Goal: Information Seeking & Learning: Check status

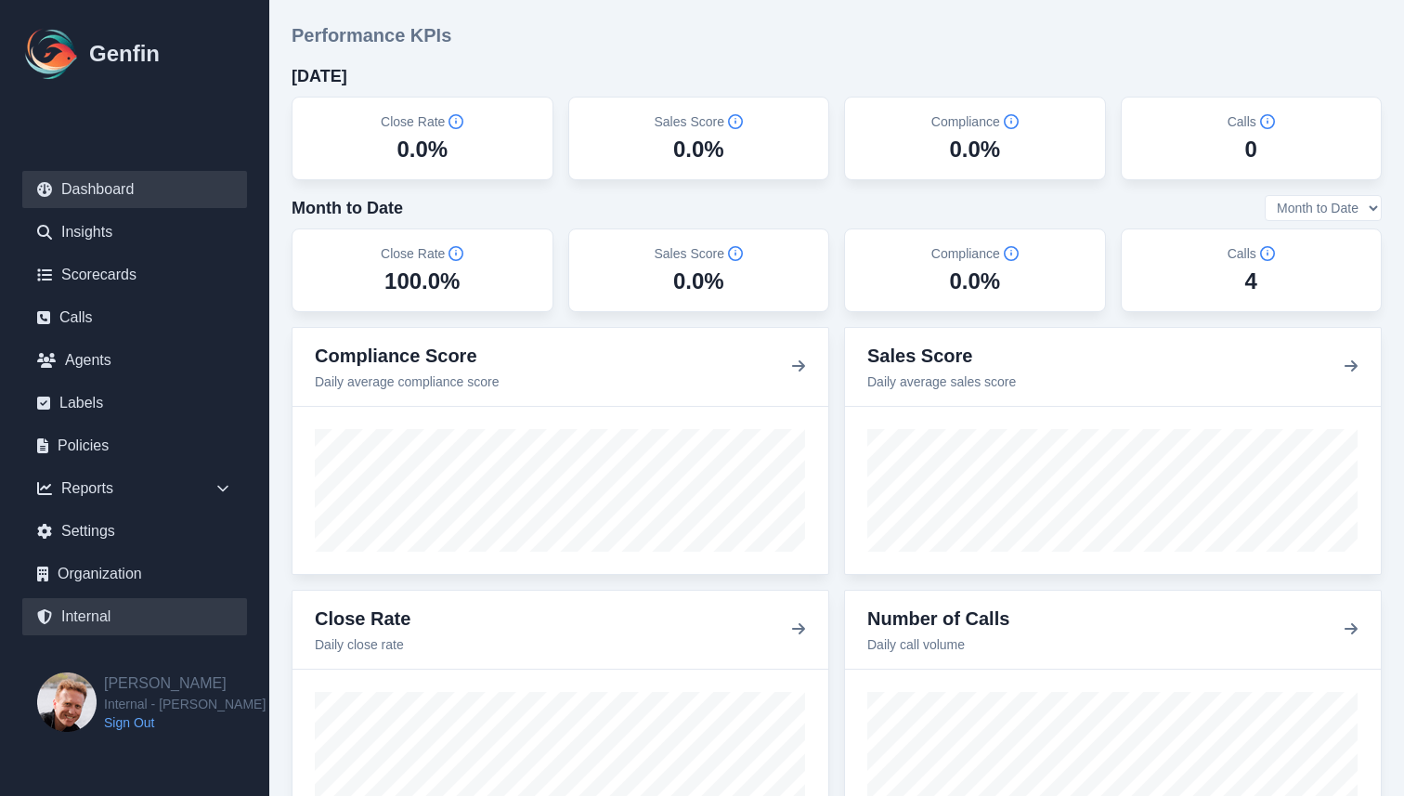
click at [90, 616] on link "Internal" at bounding box center [134, 616] width 225 height 37
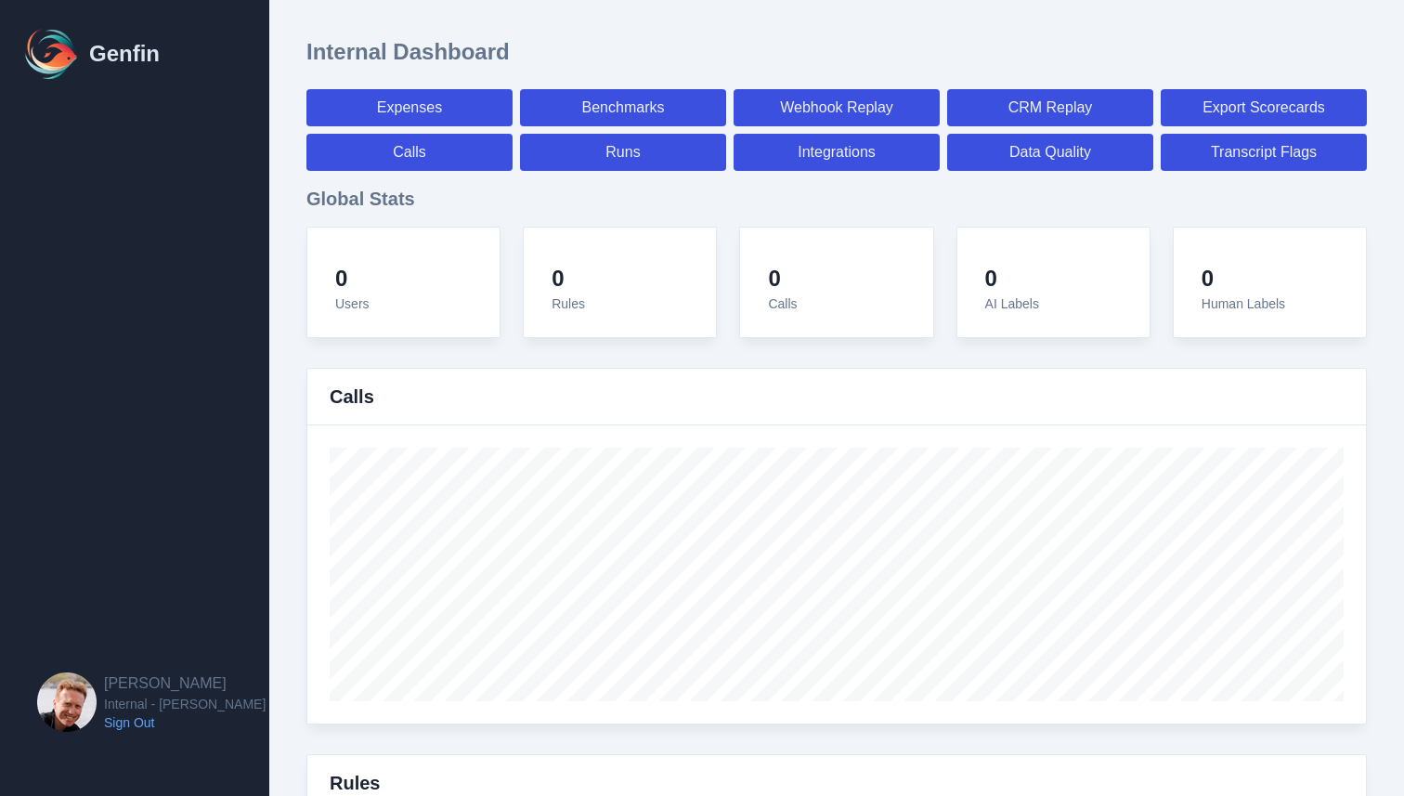
select select "paid"
select select "7"
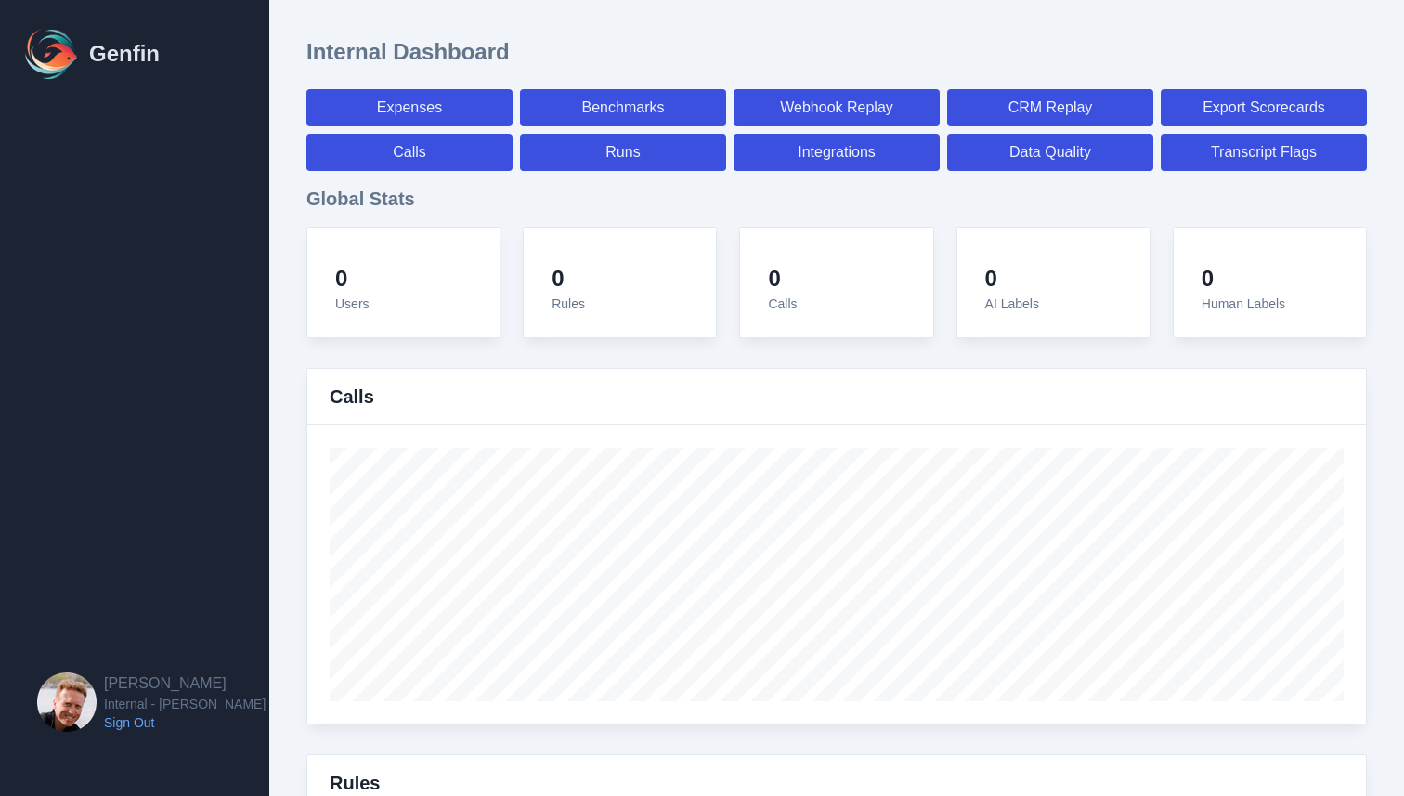
select select "paid"
select select "7"
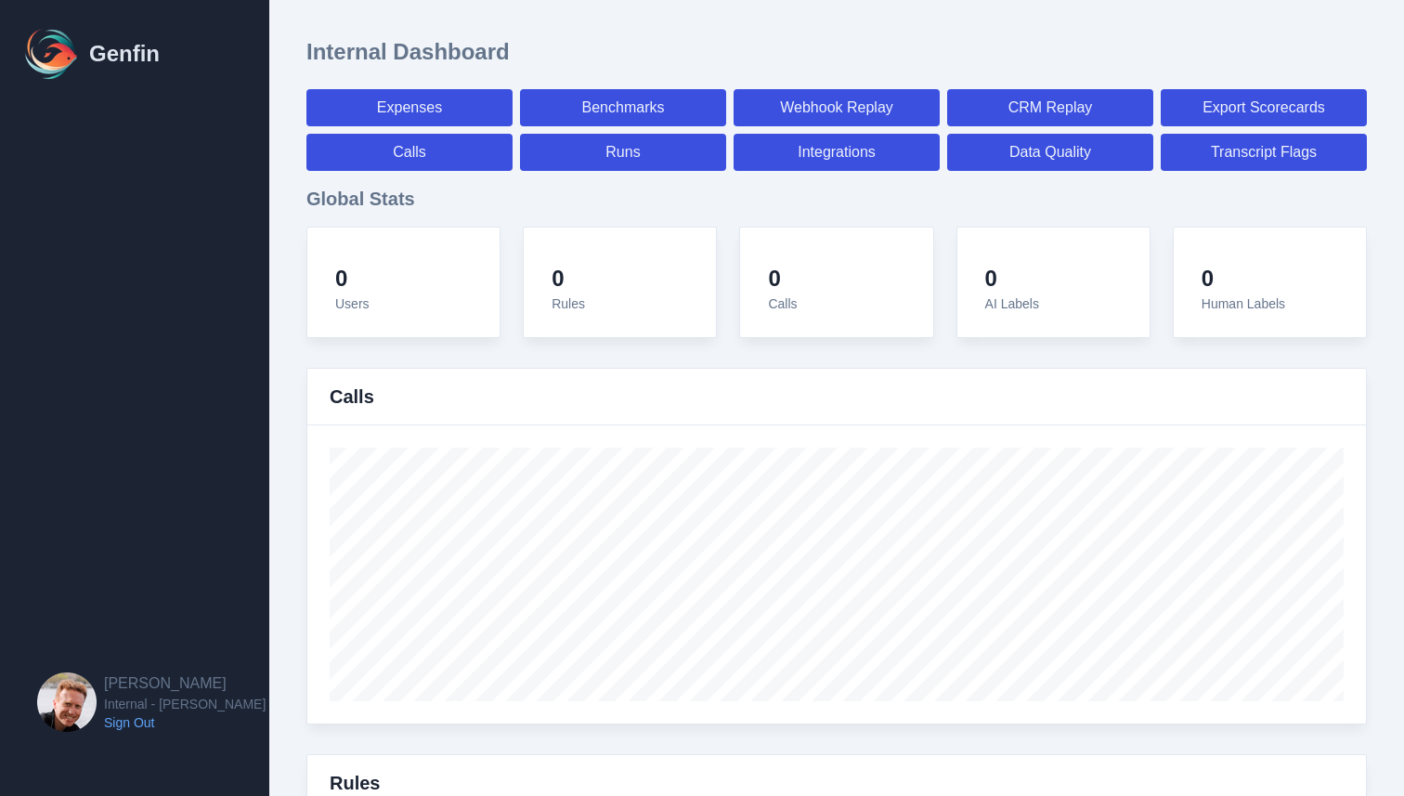
select select "7"
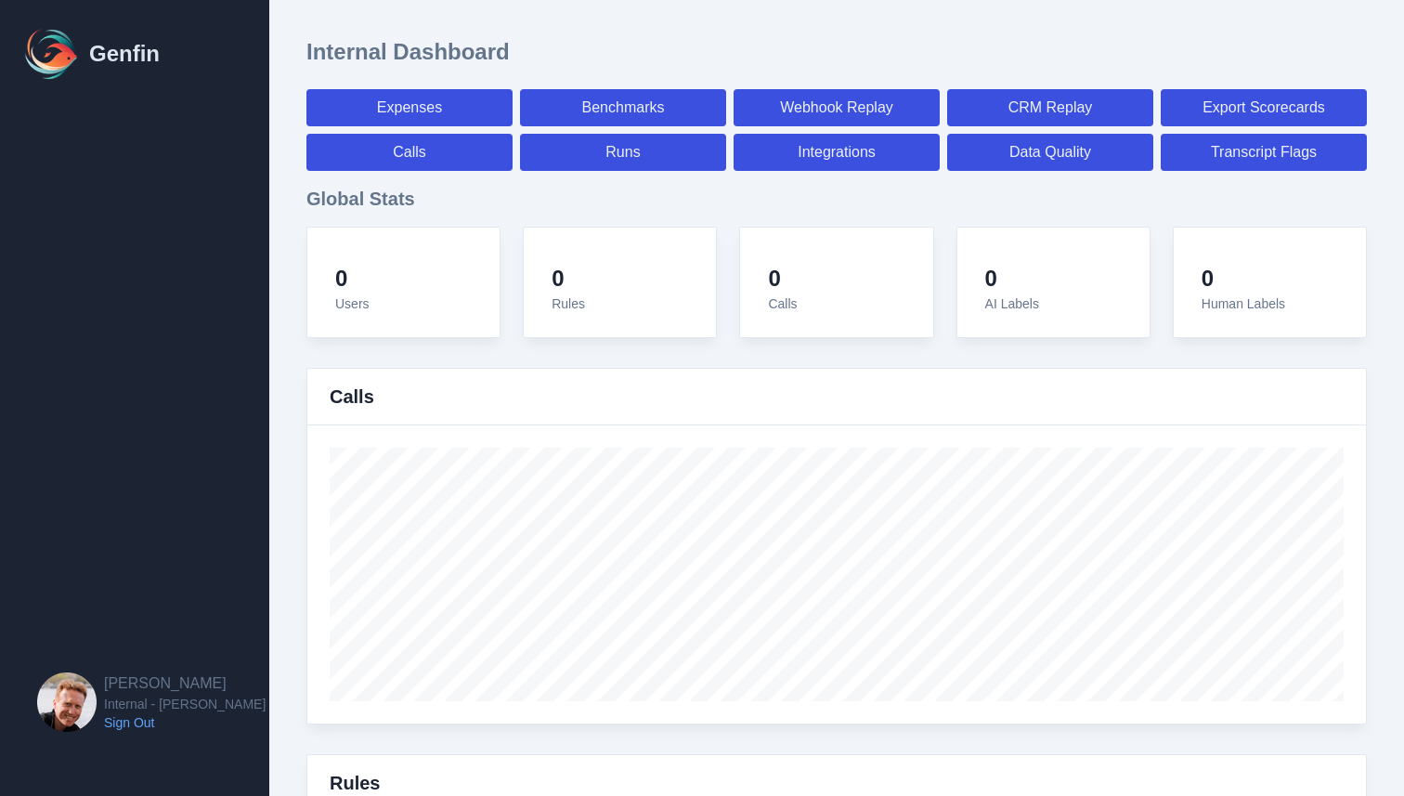
select select "7"
select select "paid"
select select "7"
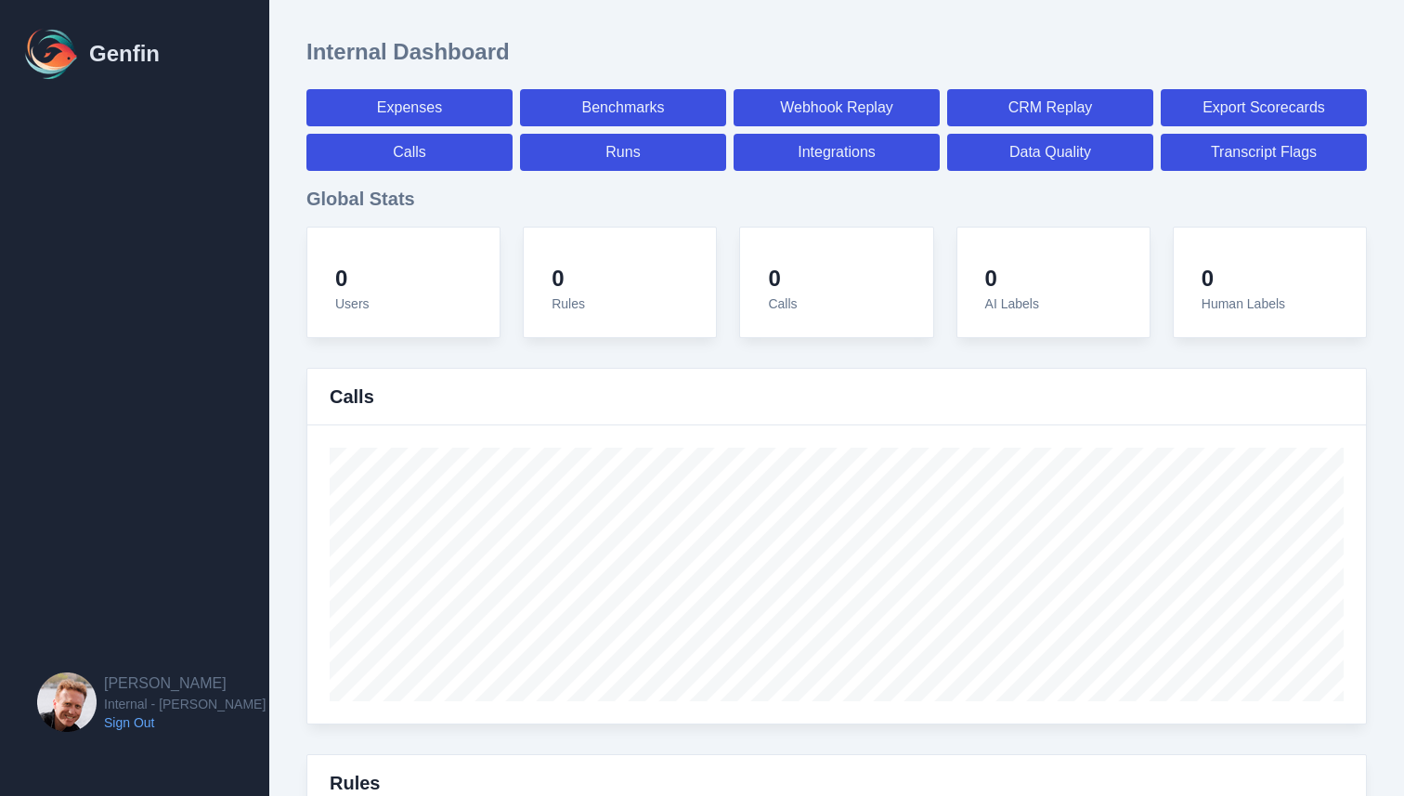
select select "7"
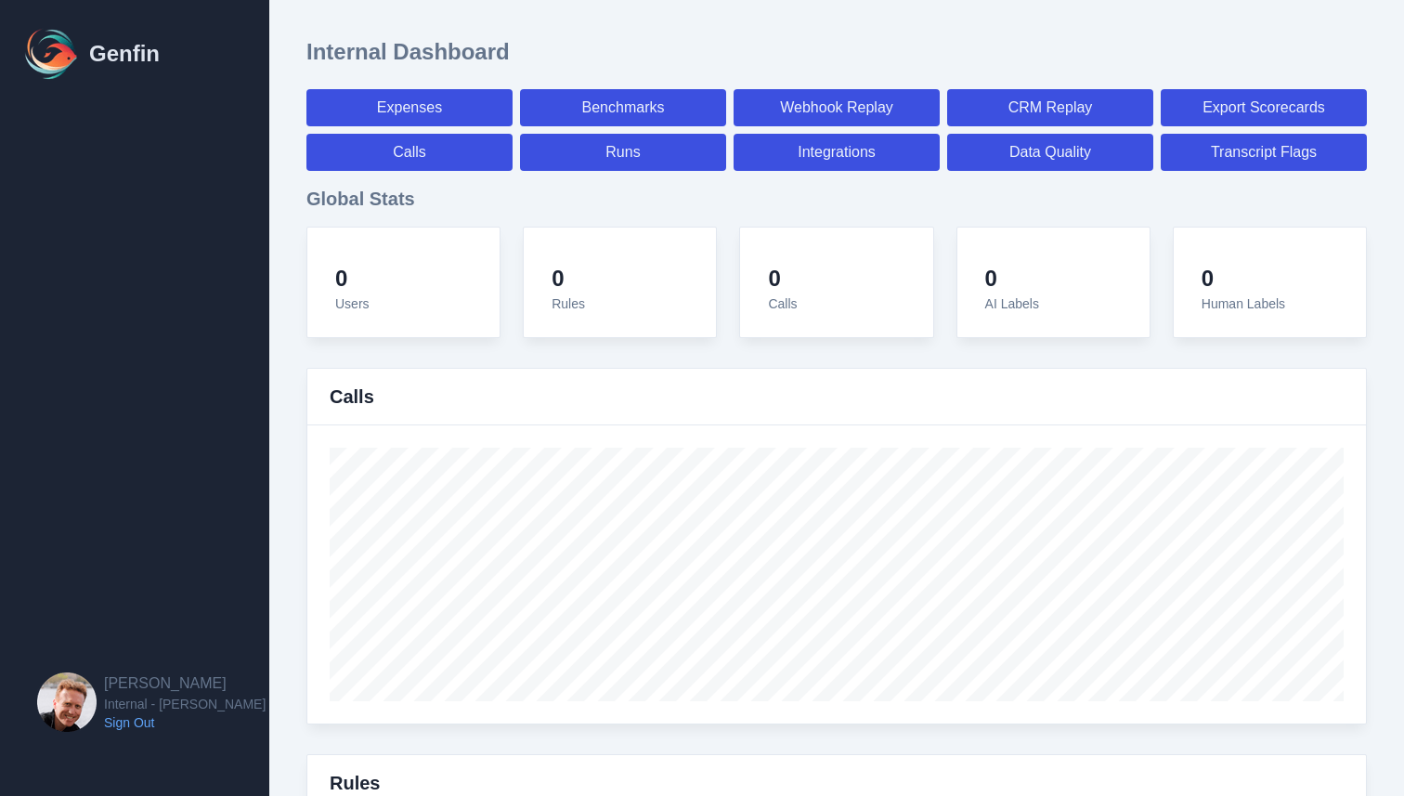
select select "7"
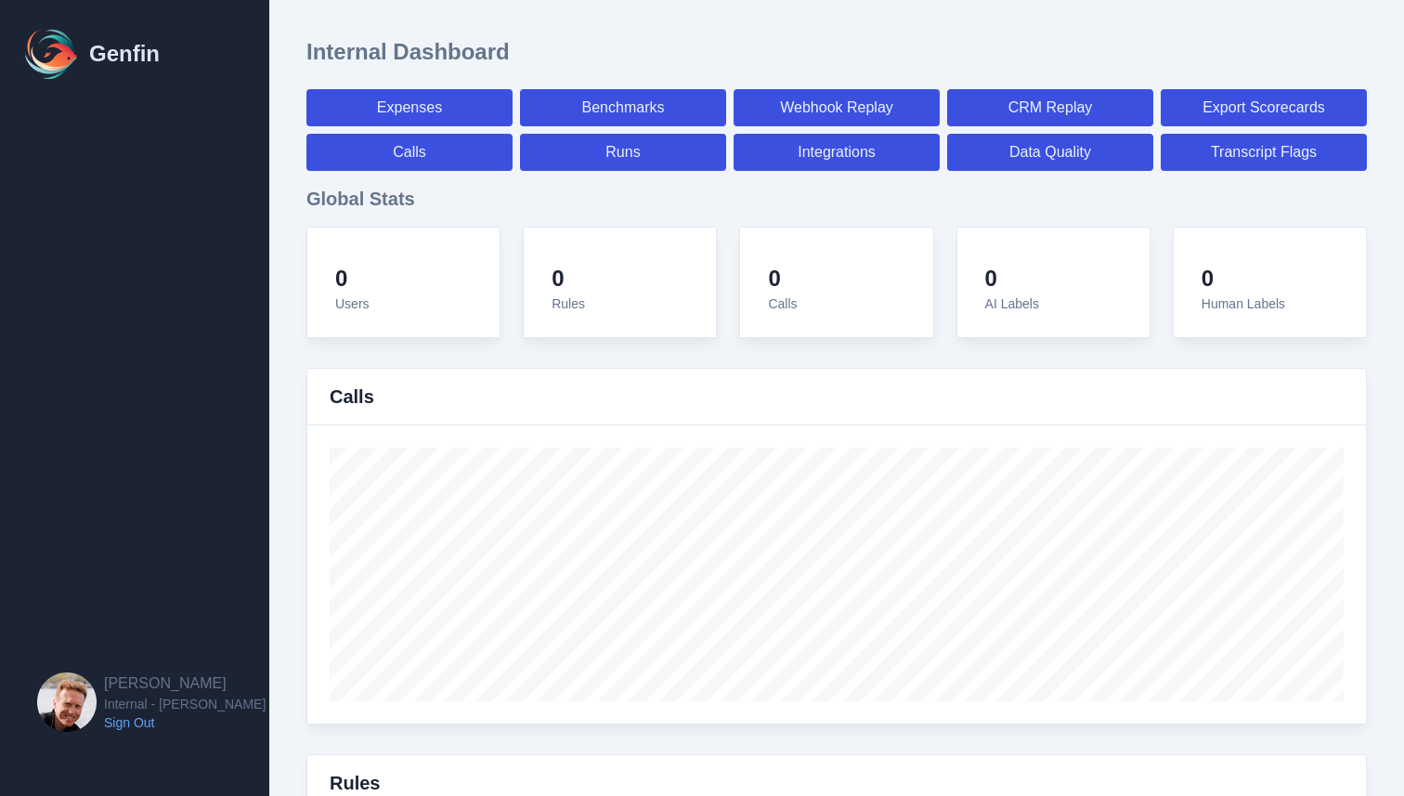
select select "7"
select select "paid"
select select "7"
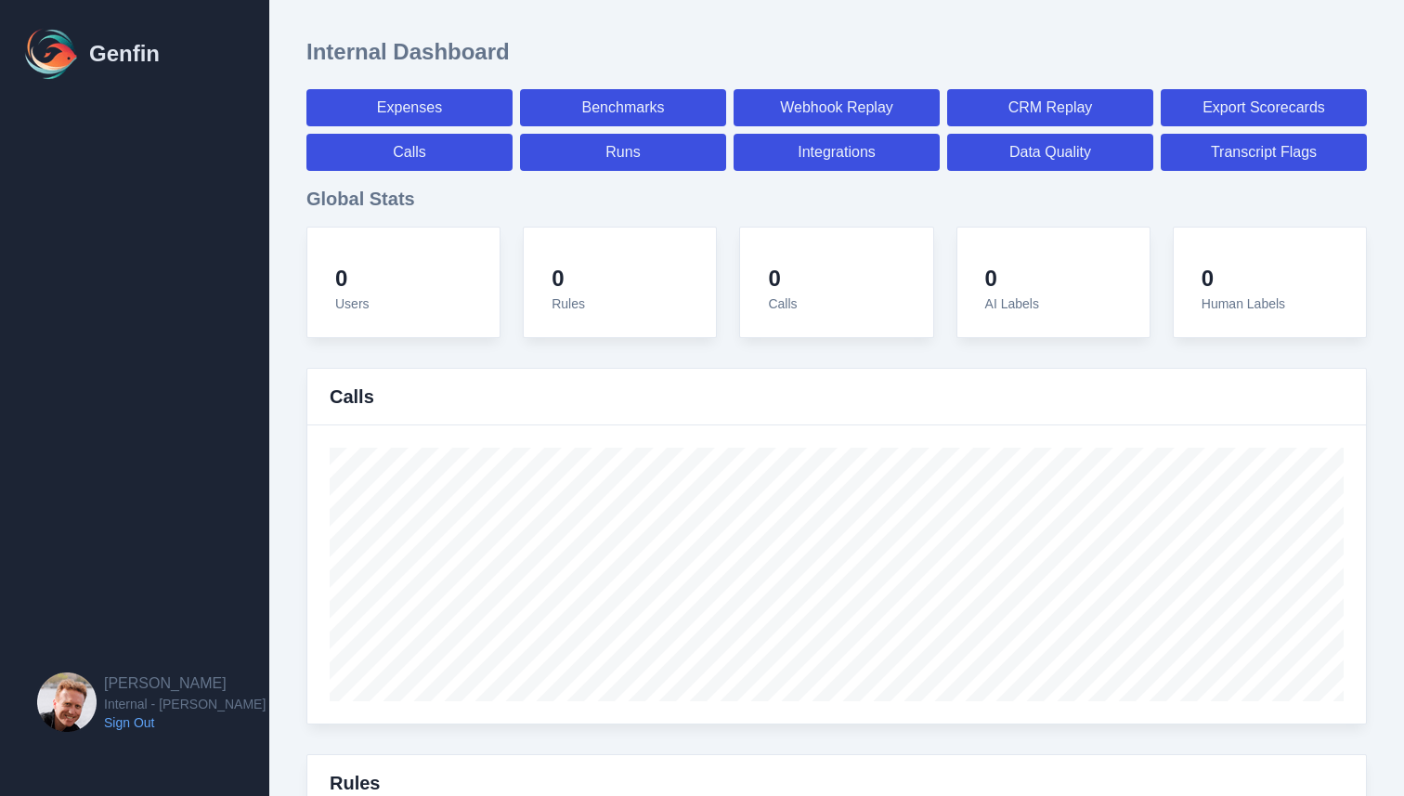
select select "7"
select select "paid"
select select "7"
select select "paid"
select select "7"
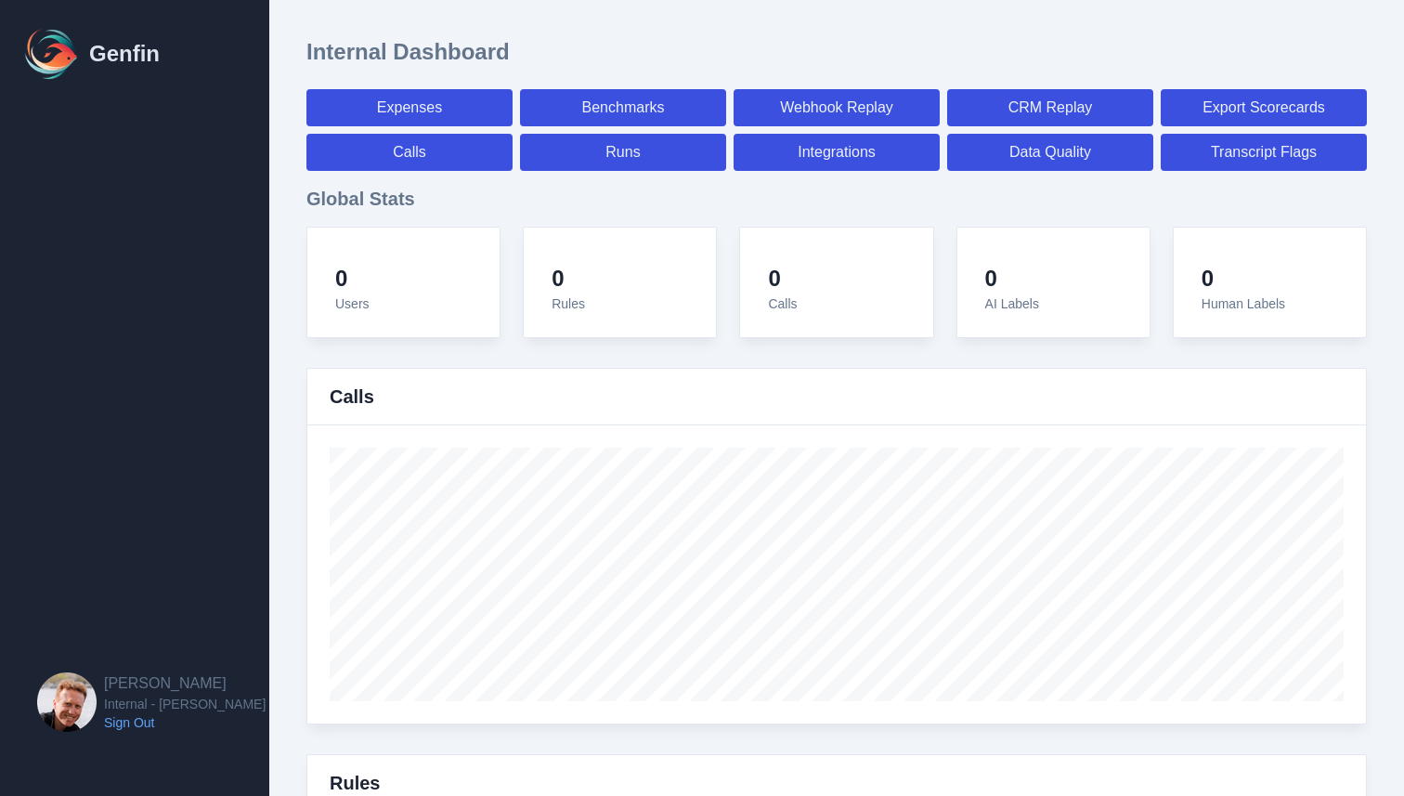
select select "7"
select select "paid"
select select "7"
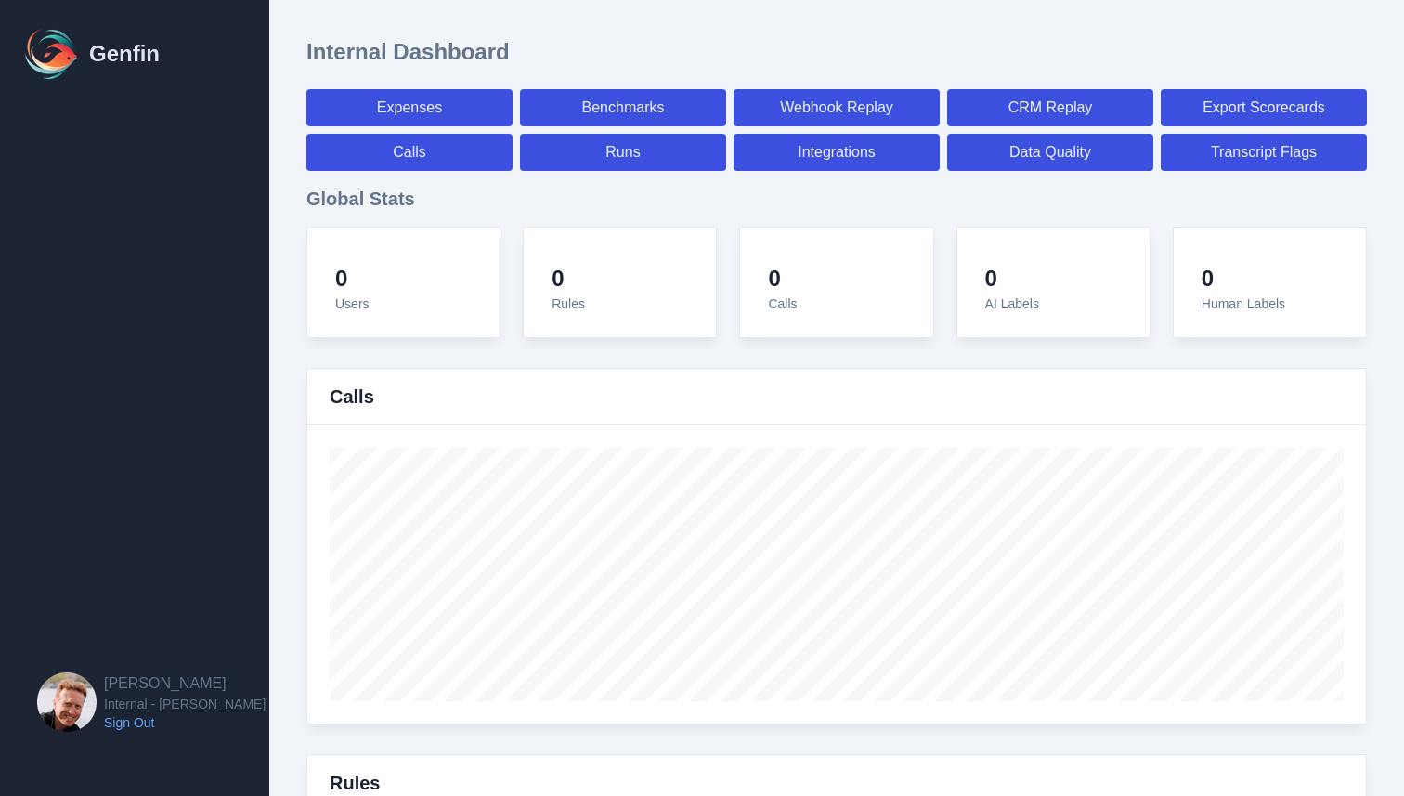
select select "7"
select select "paid"
select select "7"
select select "paid"
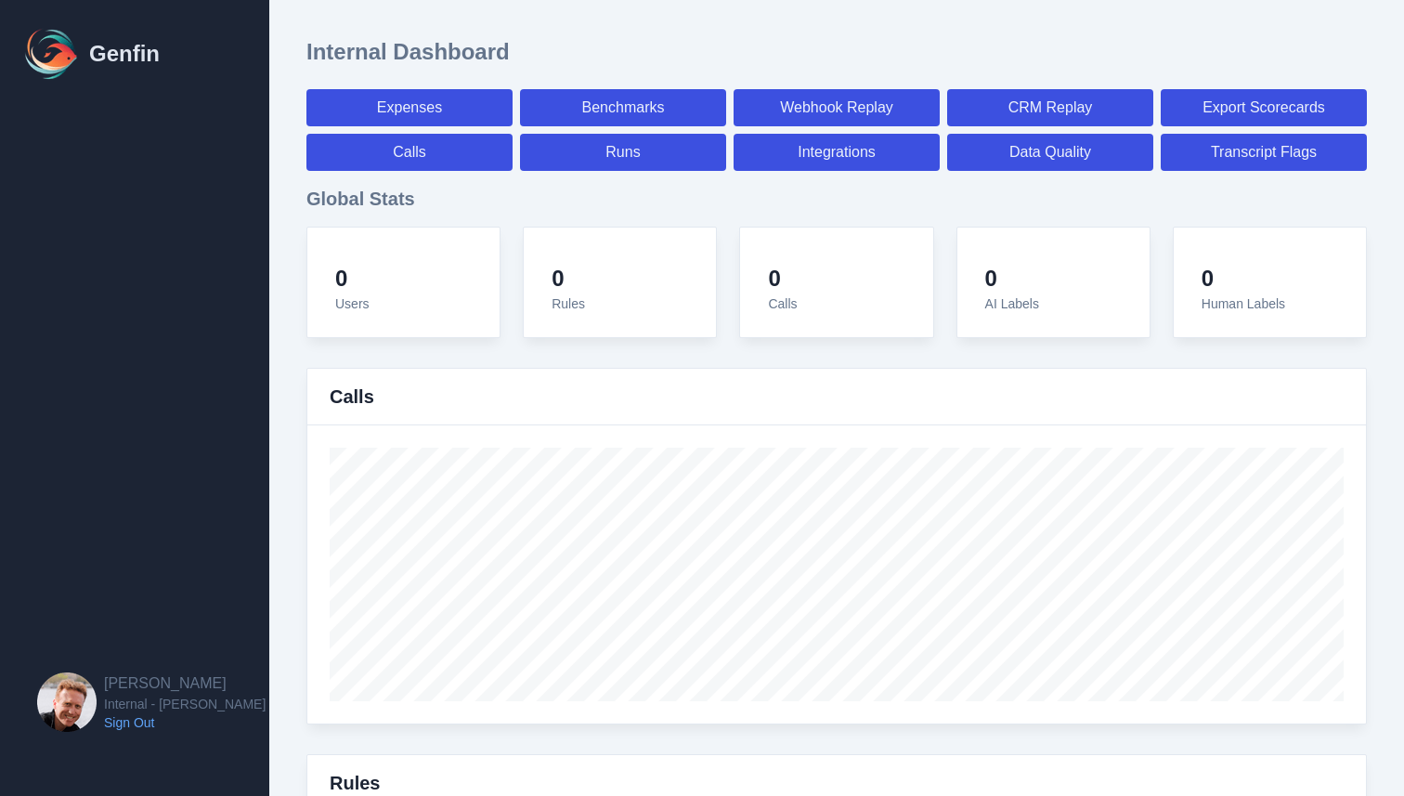
select select "7"
select select "paid"
select select "7"
select select "paid"
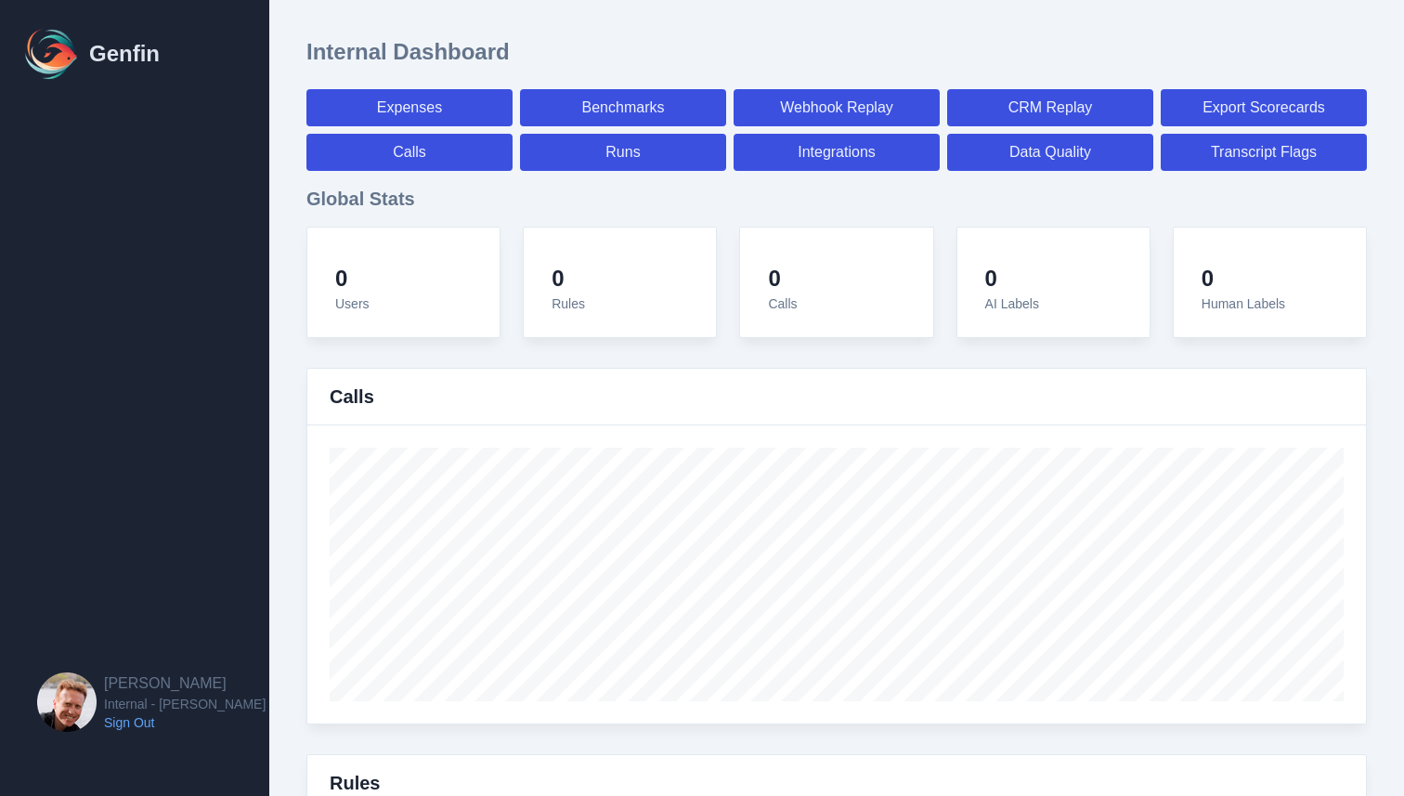
select select "7"
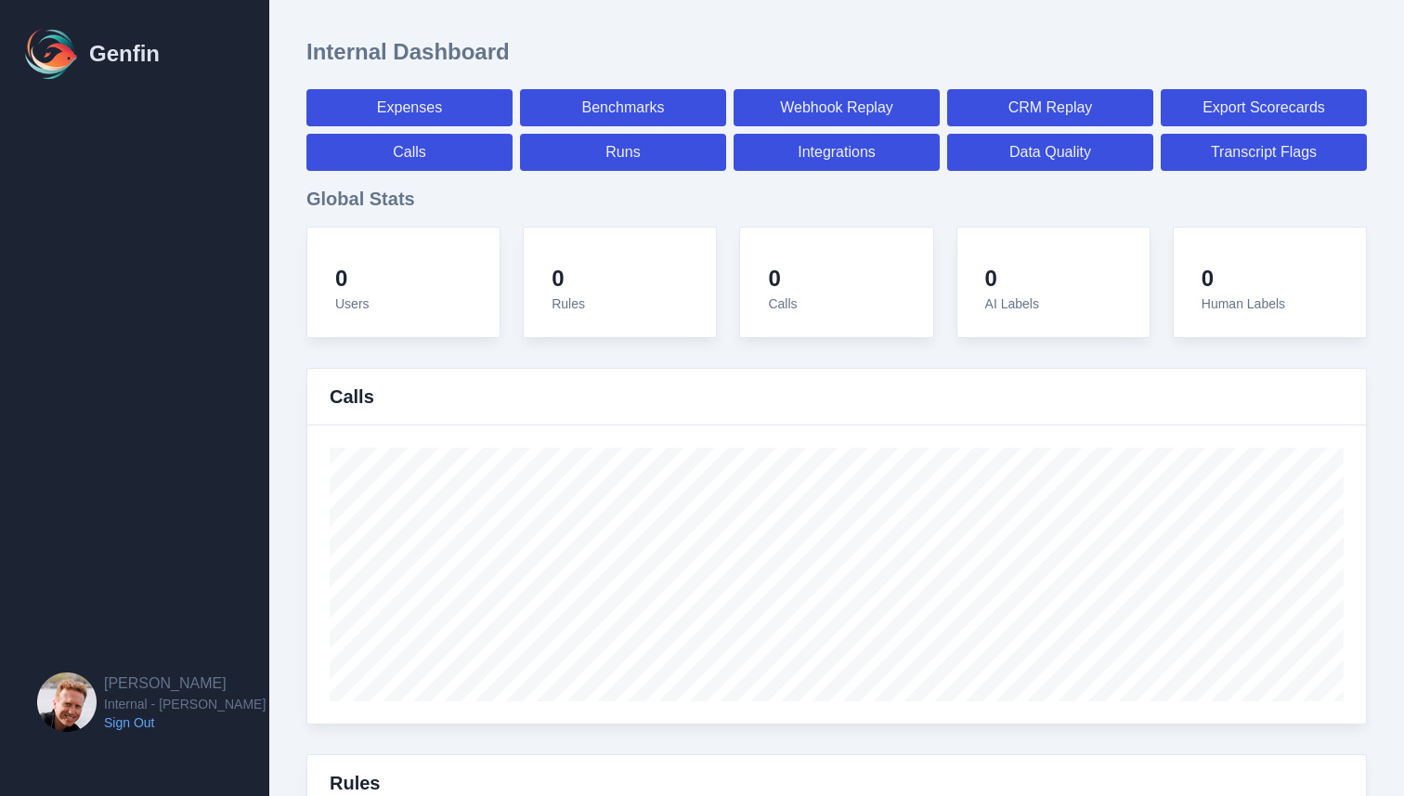
select select "7"
select select "paid"
select select "7"
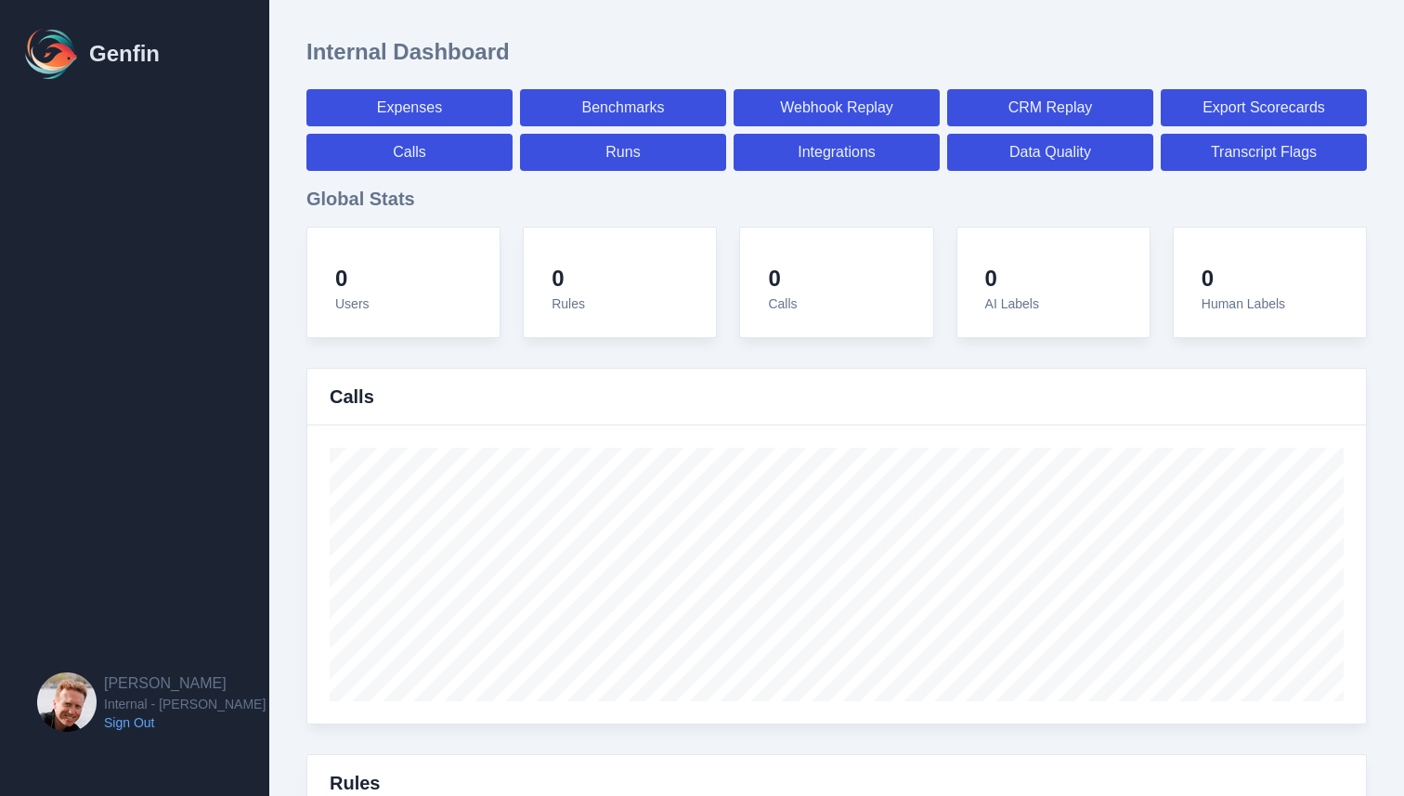
select select "7"
select select "paid"
select select "7"
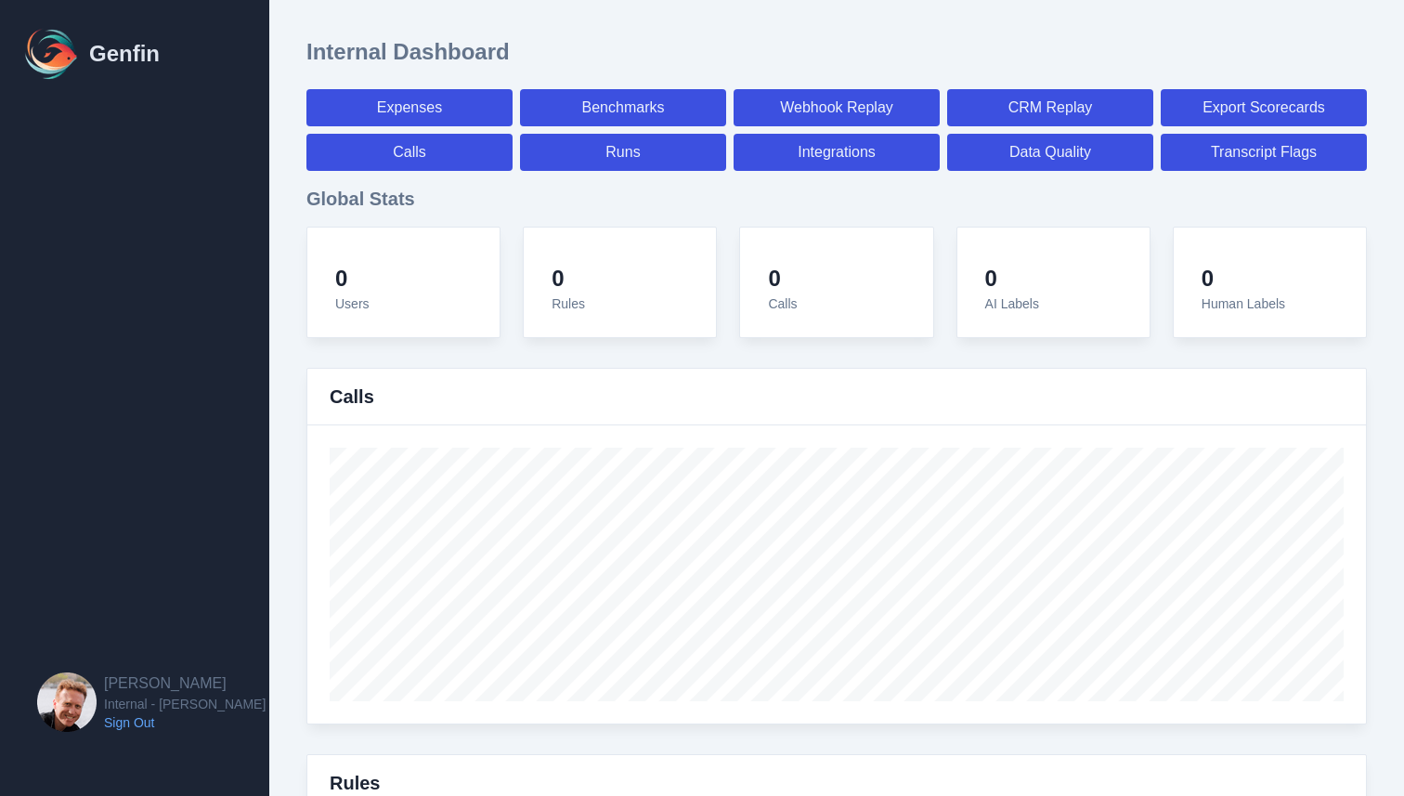
select select "7"
select select "paid"
select select "7"
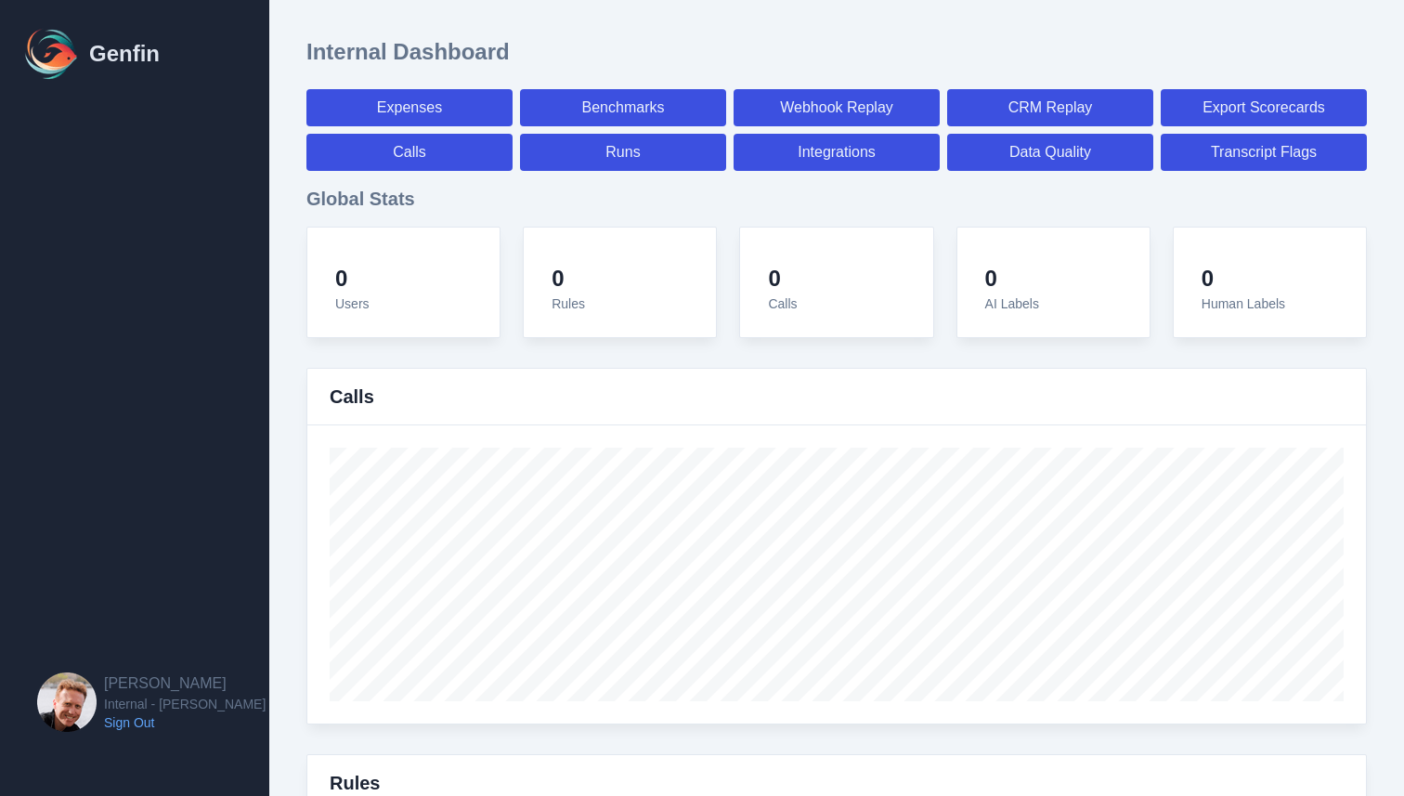
select select "7"
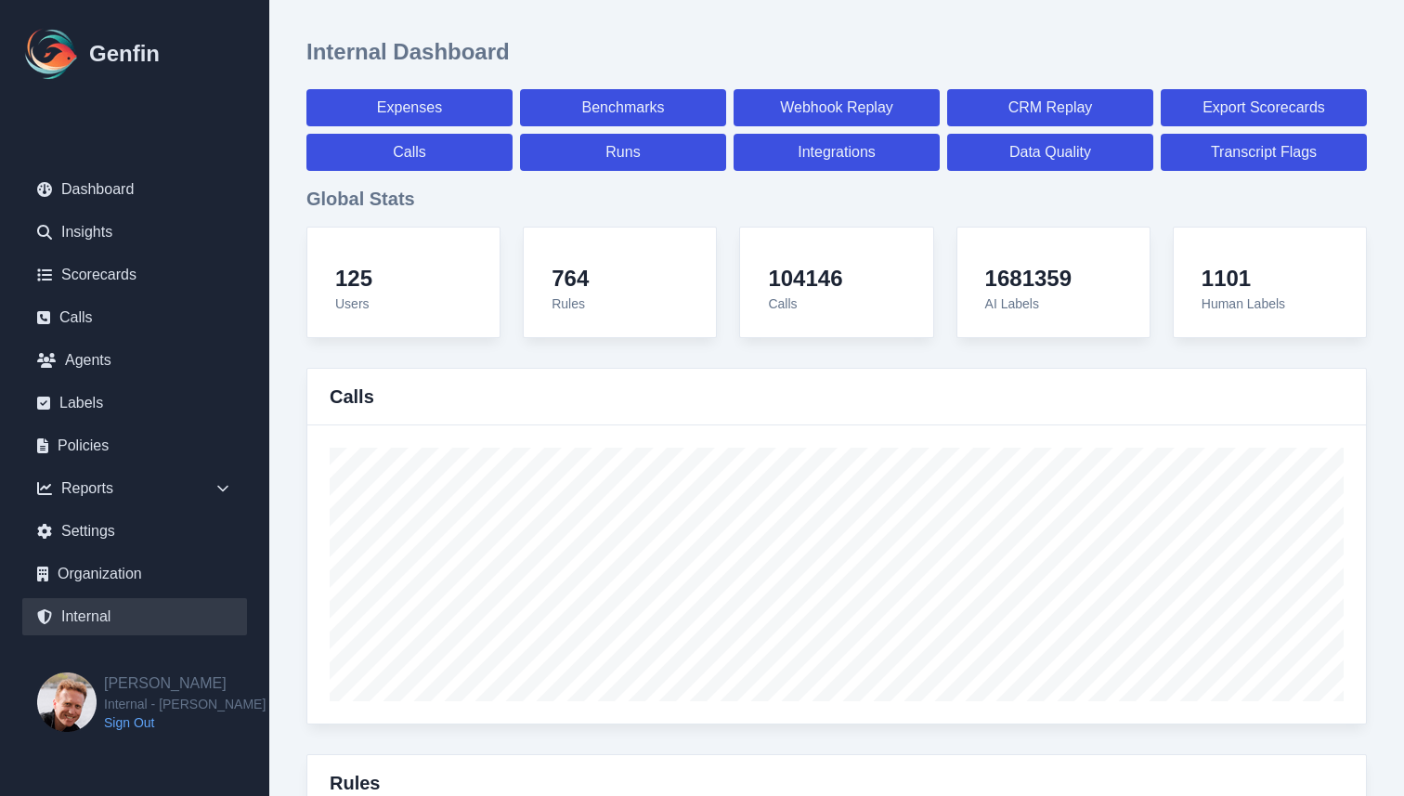
scroll to position [6520, 0]
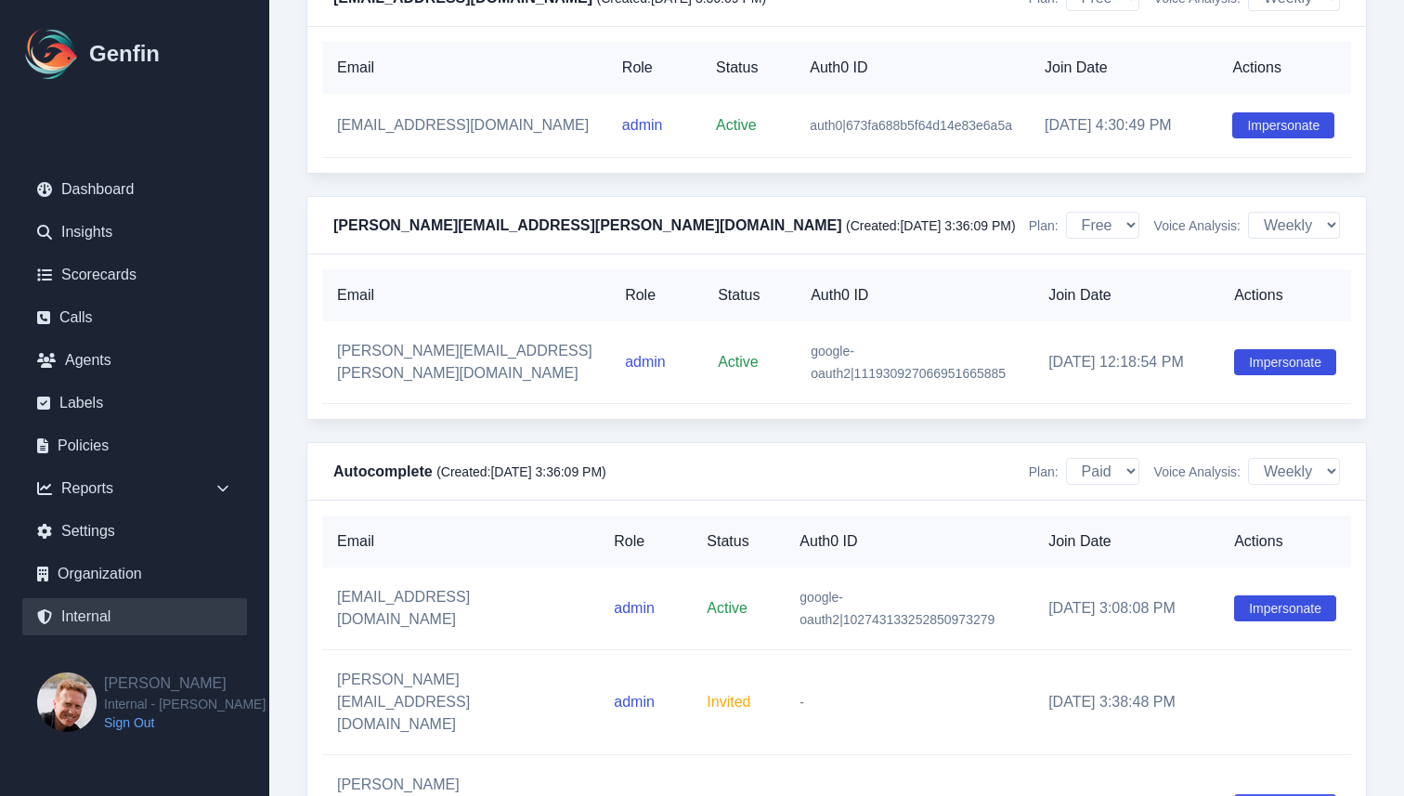
click at [1276, 794] on button "Impersonate" at bounding box center [1285, 807] width 102 height 26
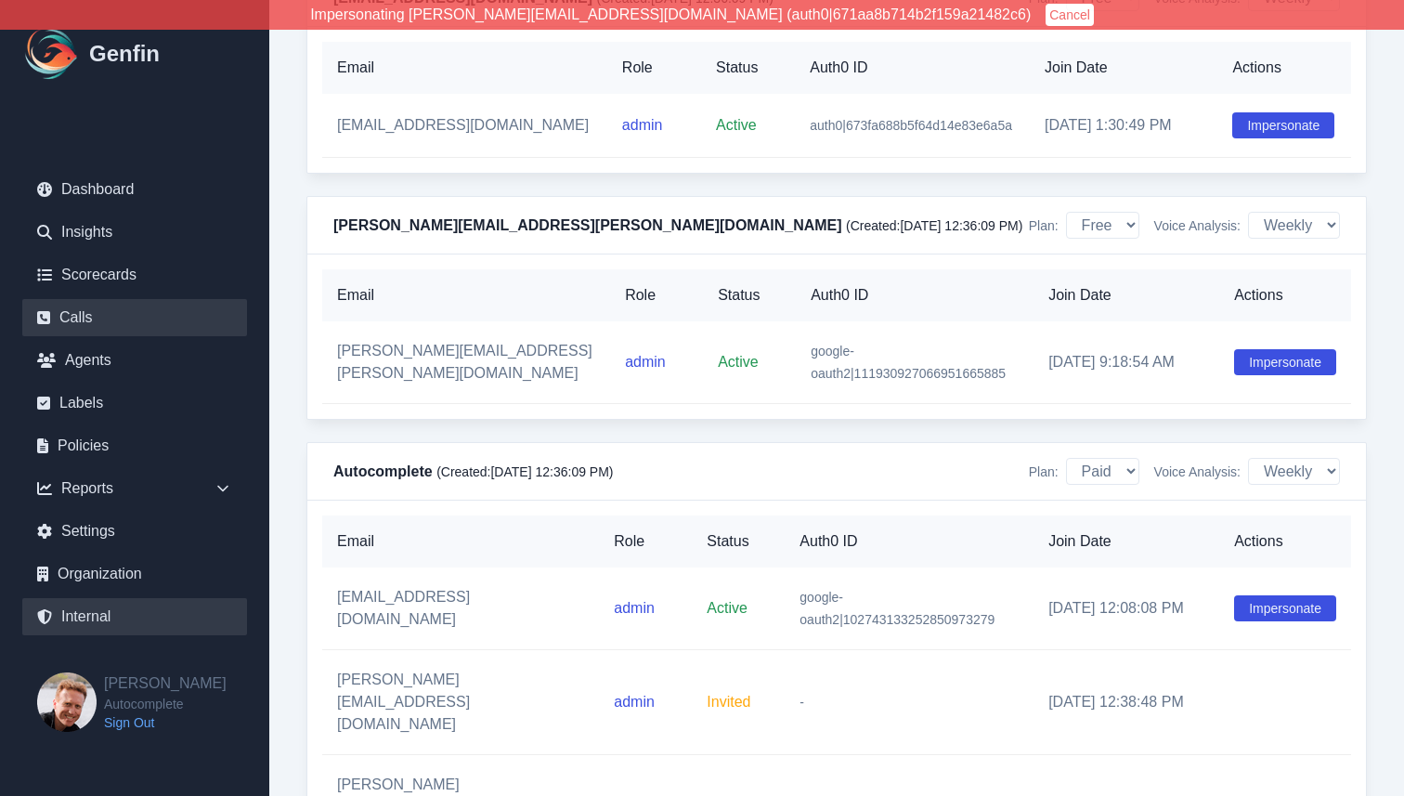
click at [110, 322] on link "Calls" at bounding box center [134, 317] width 225 height 37
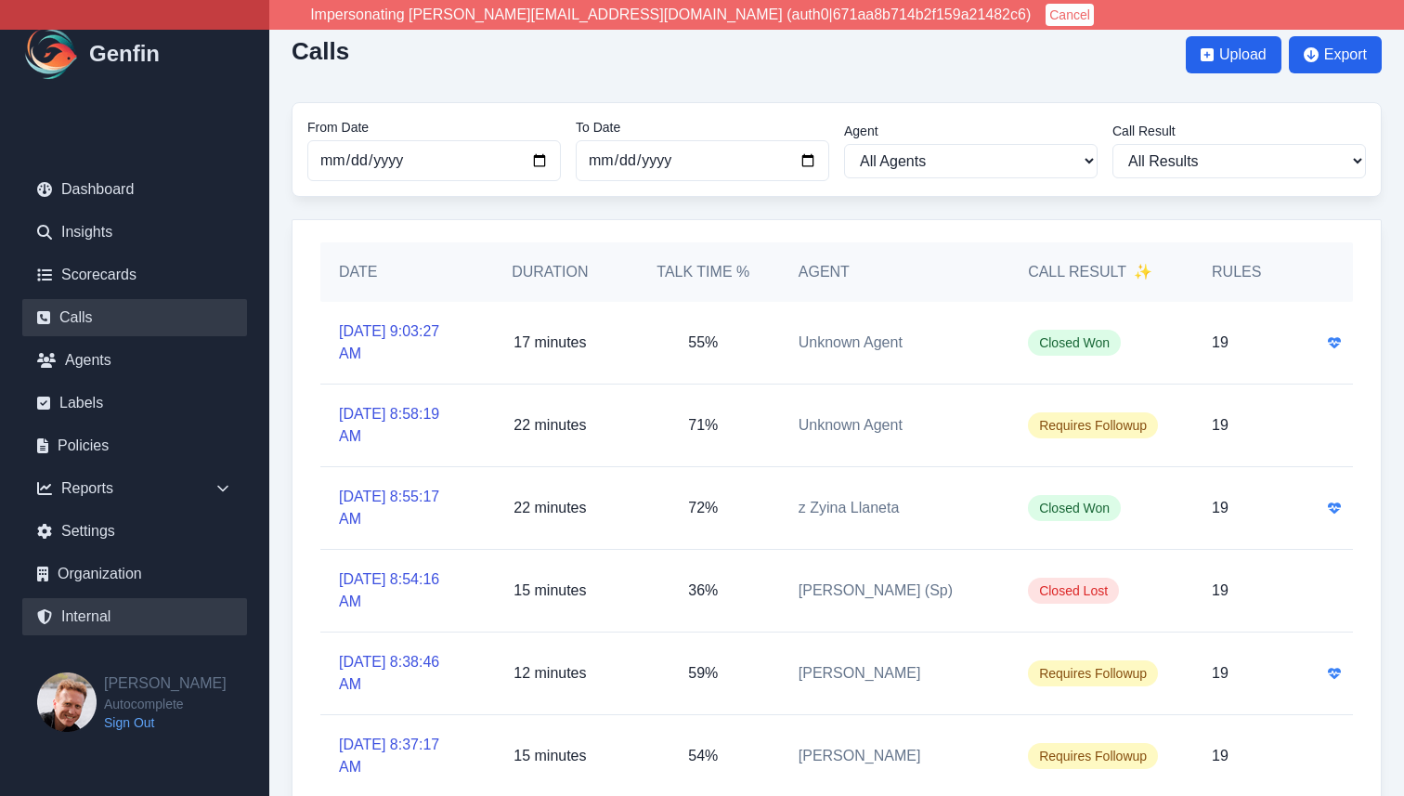
click at [94, 621] on link "Internal" at bounding box center [134, 616] width 225 height 37
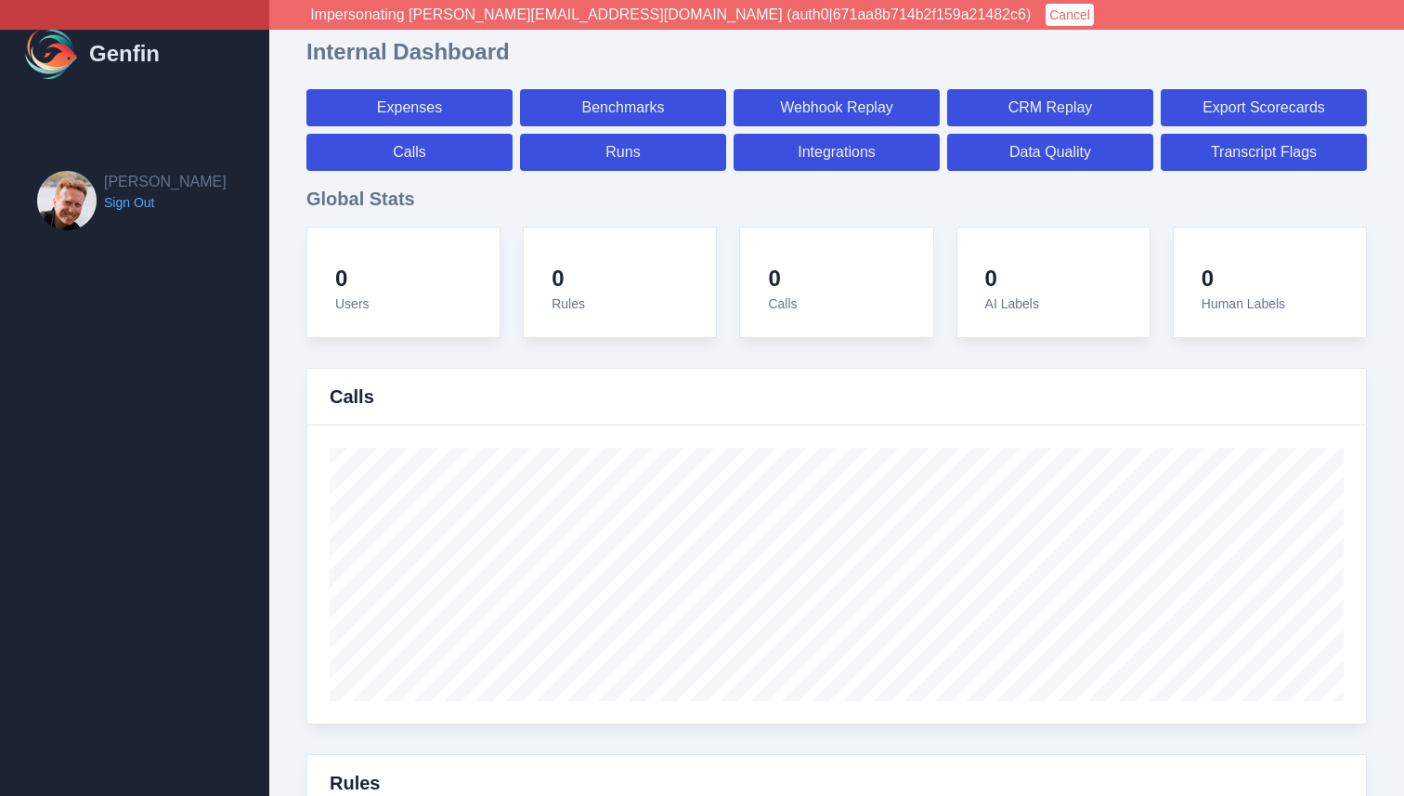
select select "paid"
select select "7"
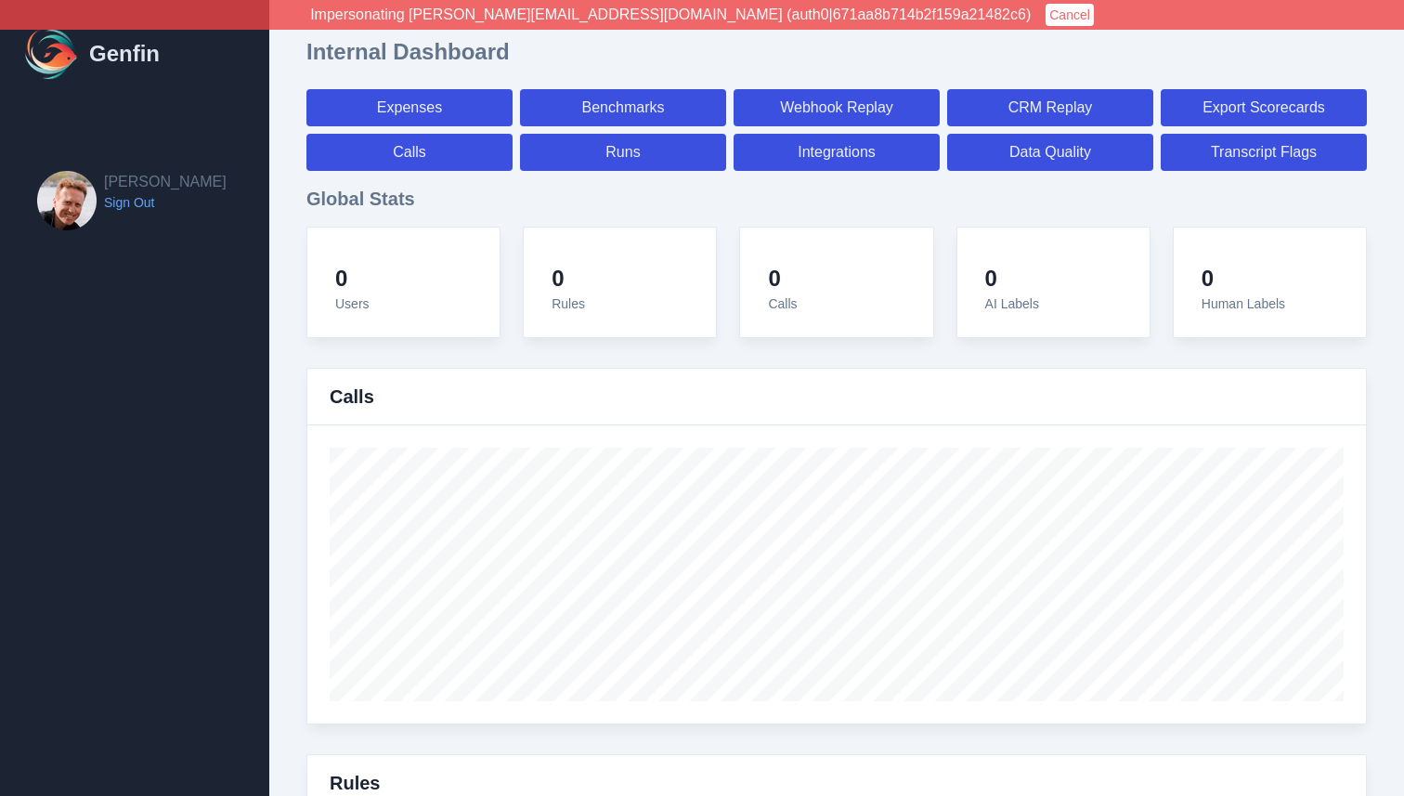
select select "paid"
select select "7"
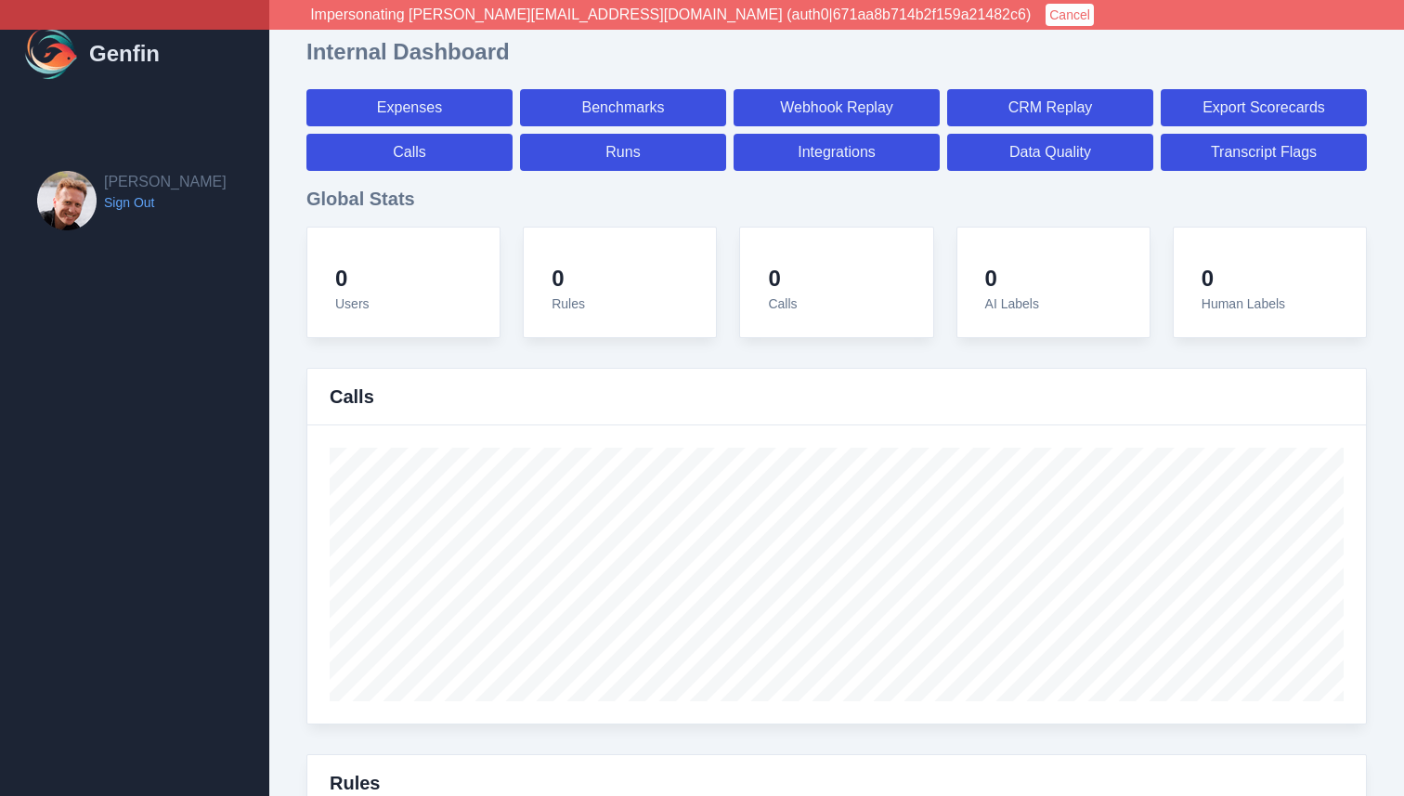
select select "7"
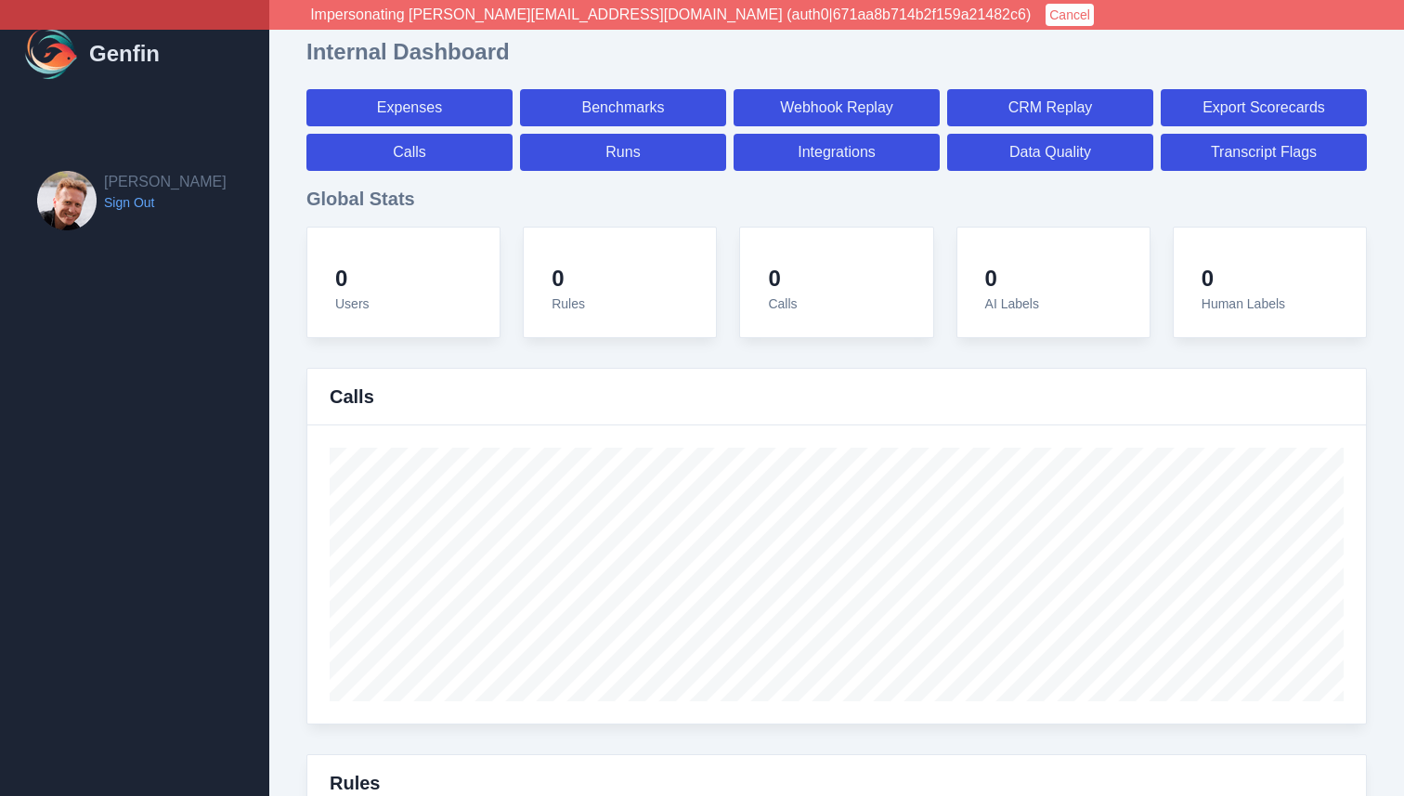
select select "7"
select select "paid"
select select "7"
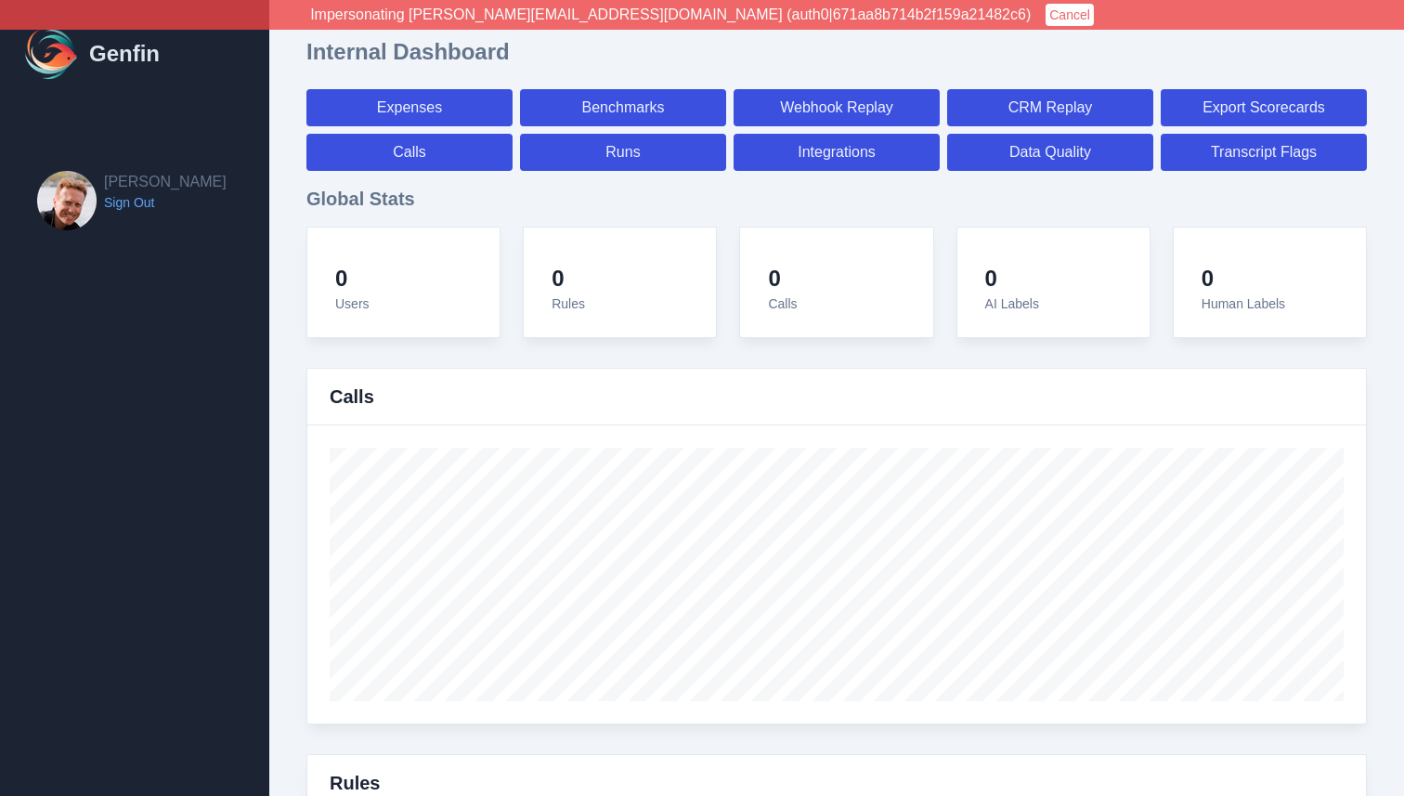
select select "7"
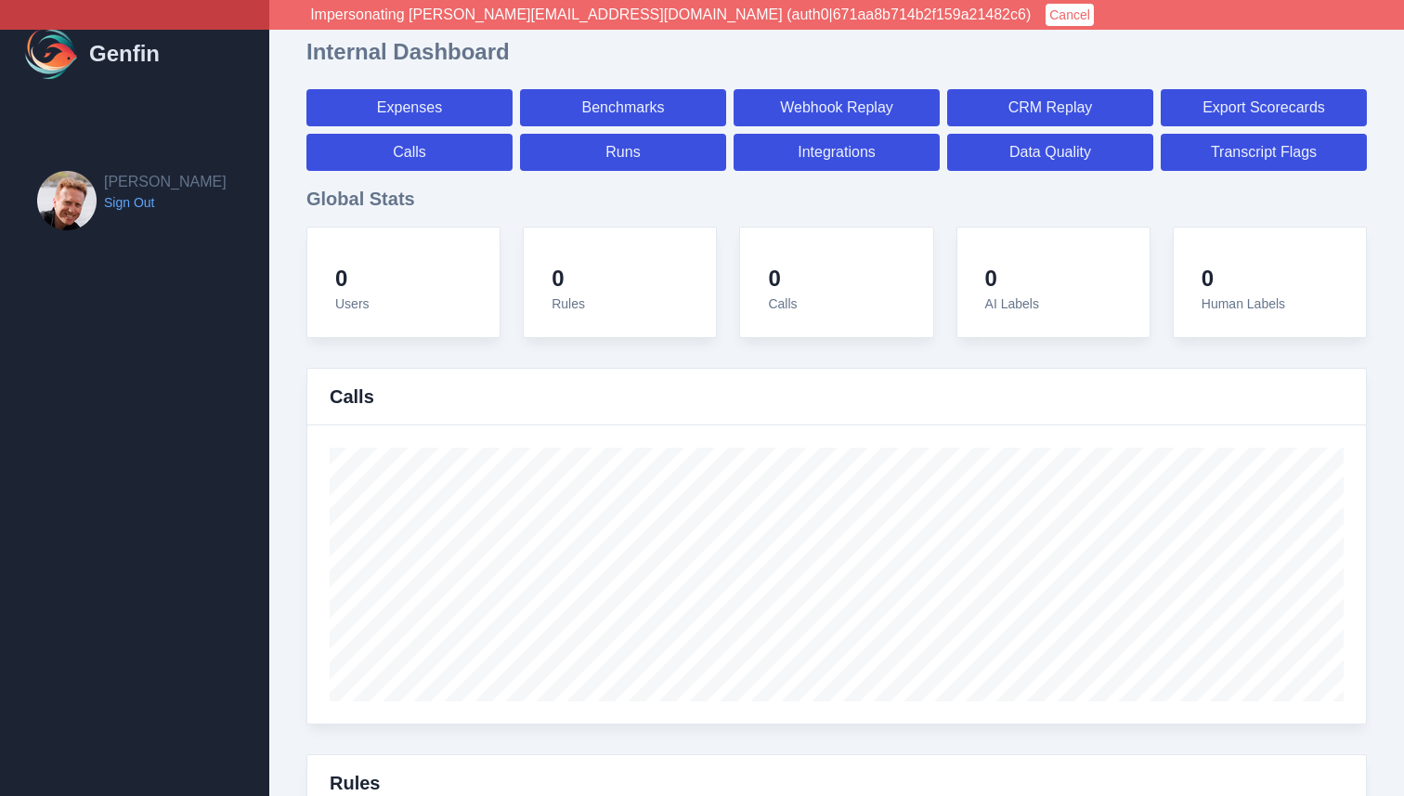
select select "7"
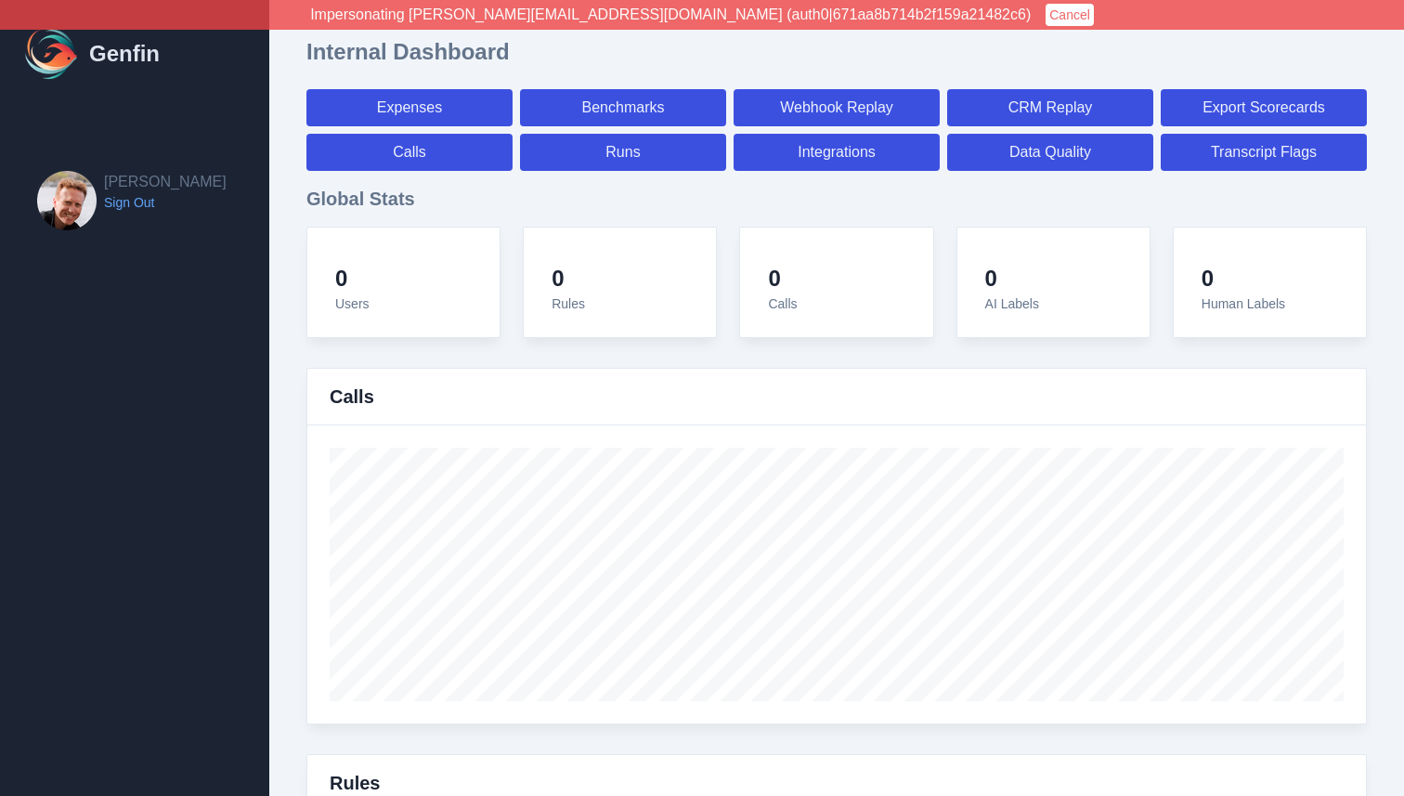
select select "7"
select select "paid"
select select "7"
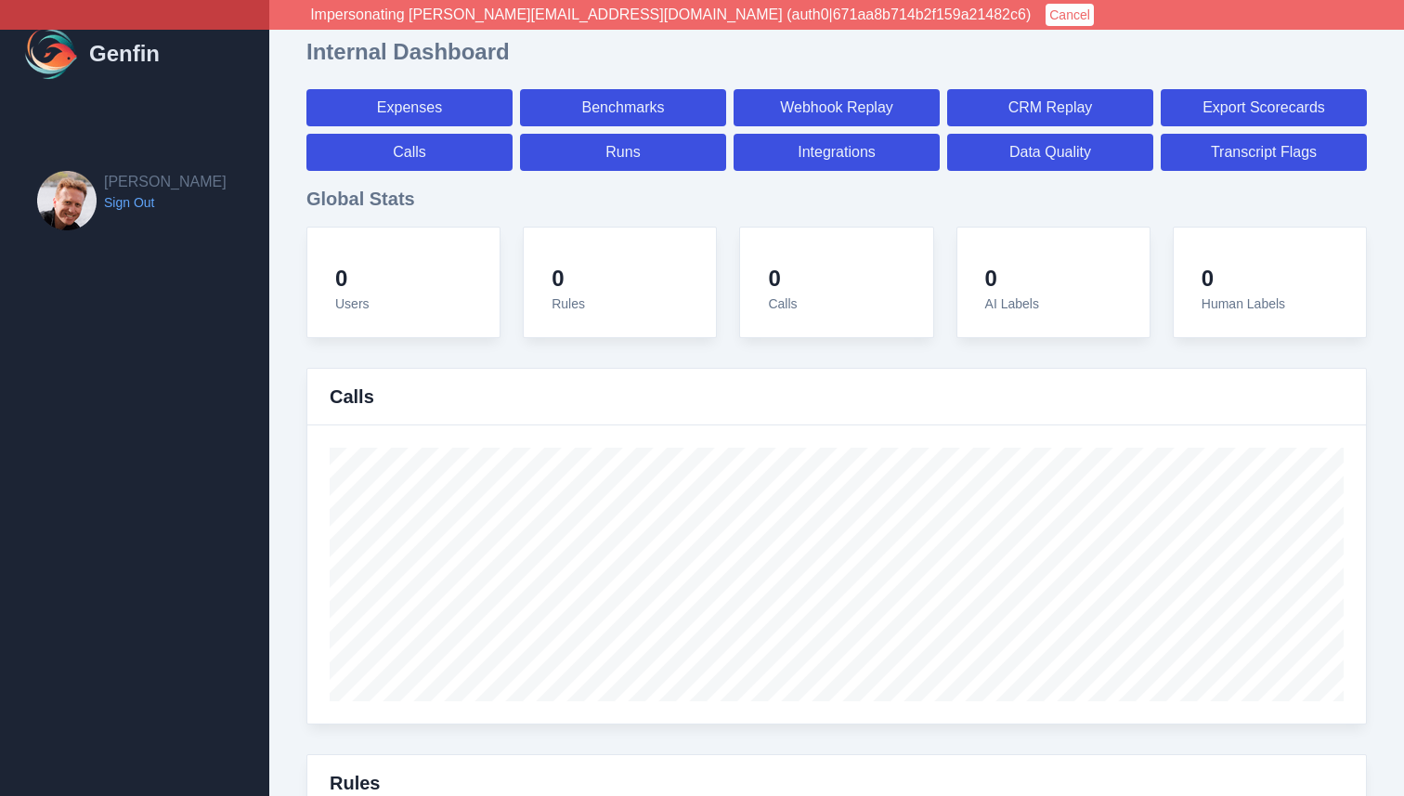
select select "7"
select select "paid"
select select "7"
select select "paid"
select select "7"
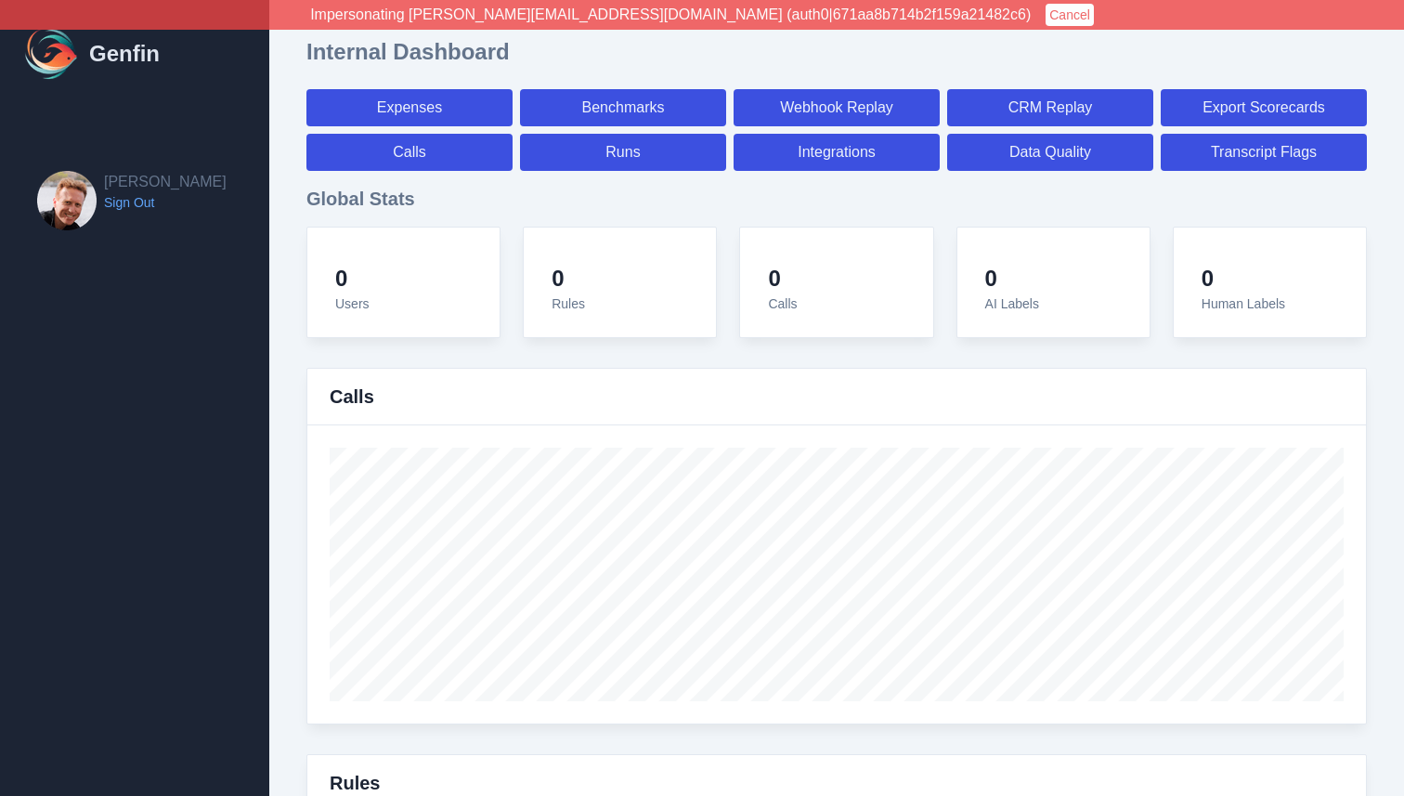
select select "7"
select select "paid"
select select "7"
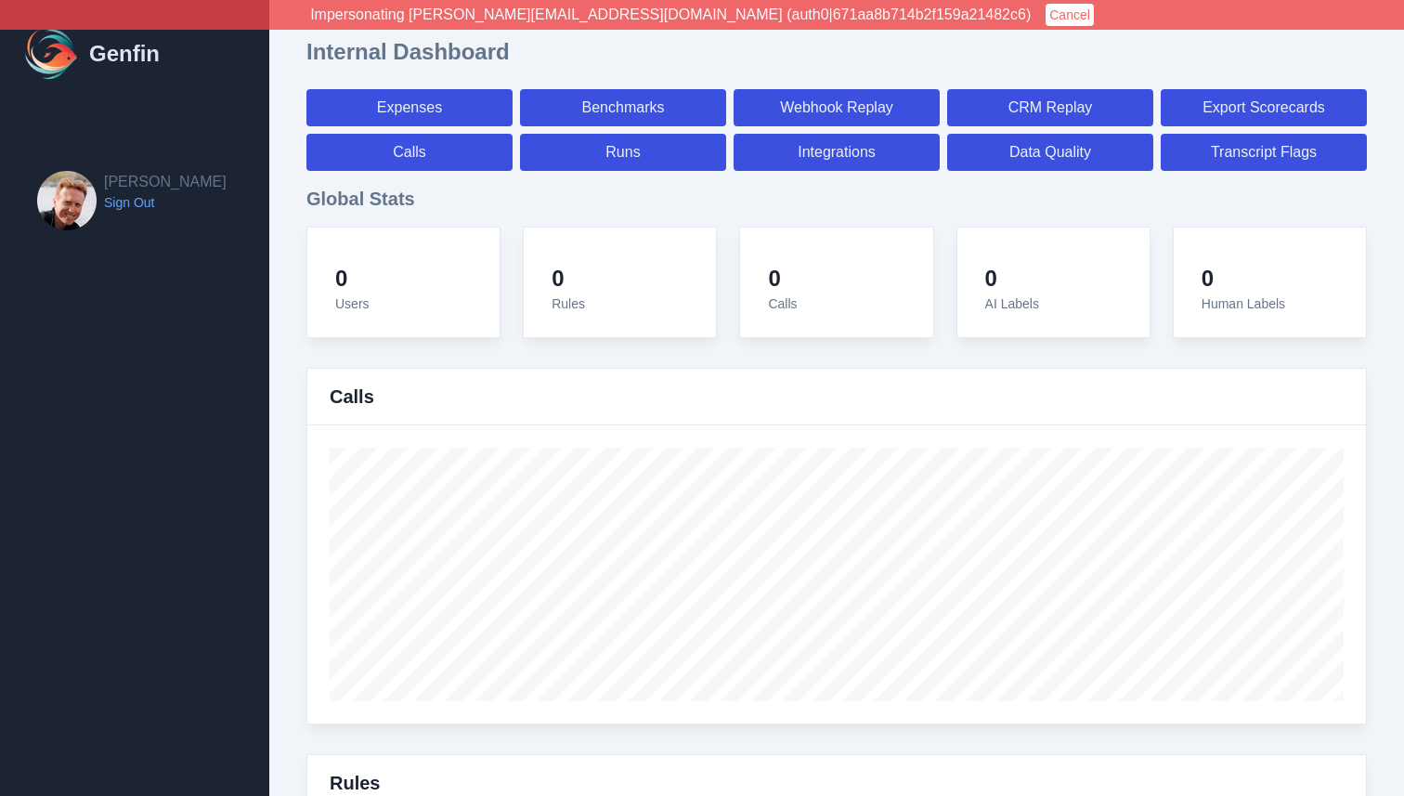
select select "7"
select select "paid"
select select "7"
select select "paid"
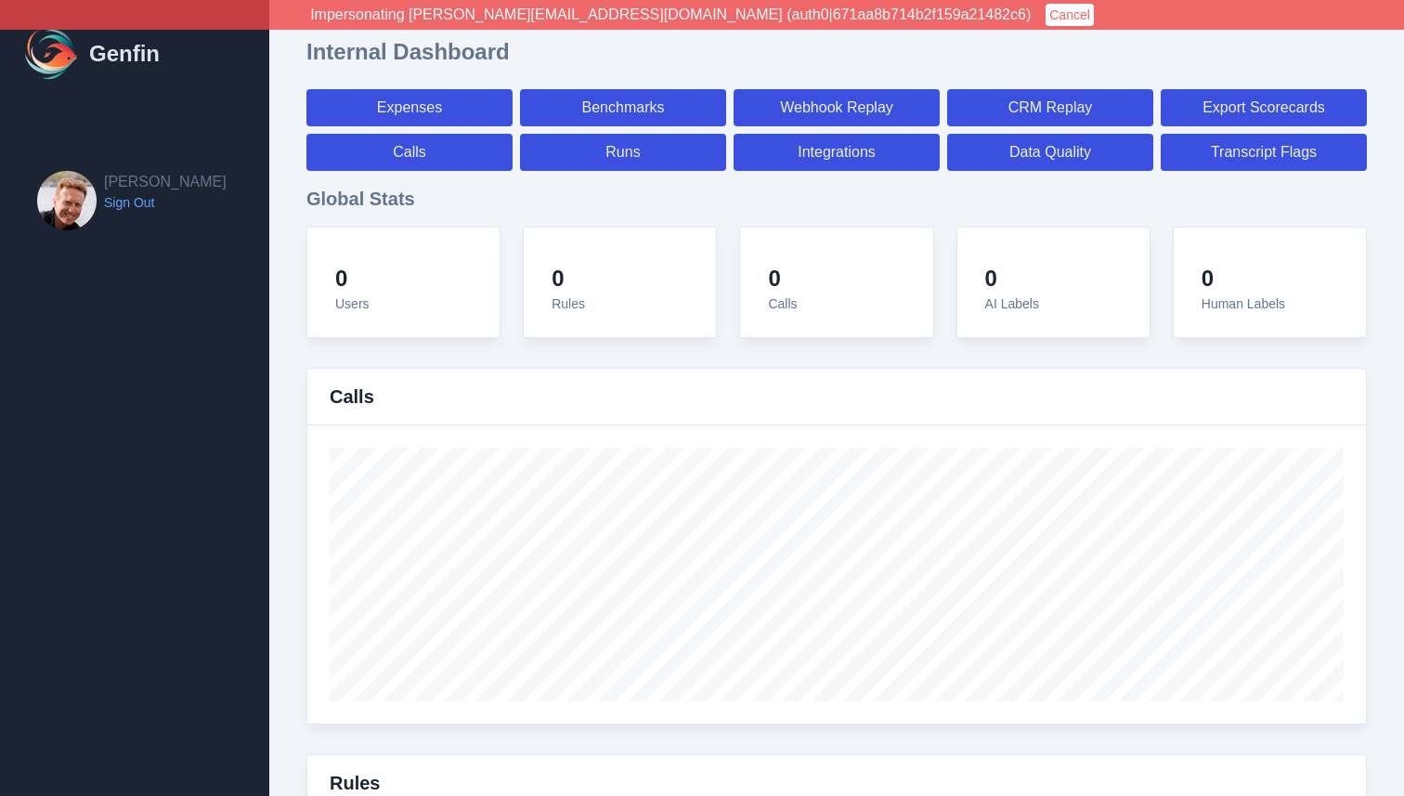
select select "7"
select select "paid"
select select "7"
select select "paid"
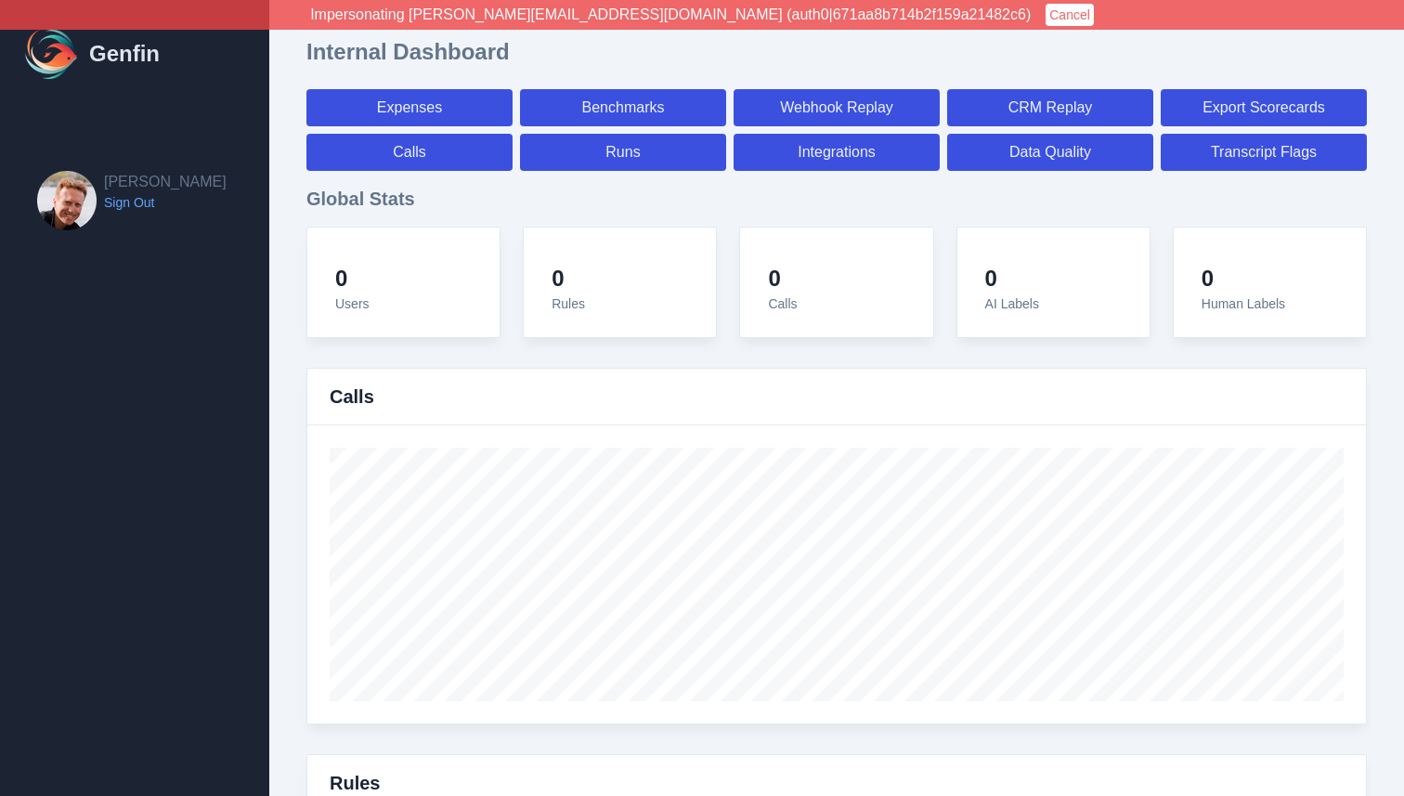
select select "7"
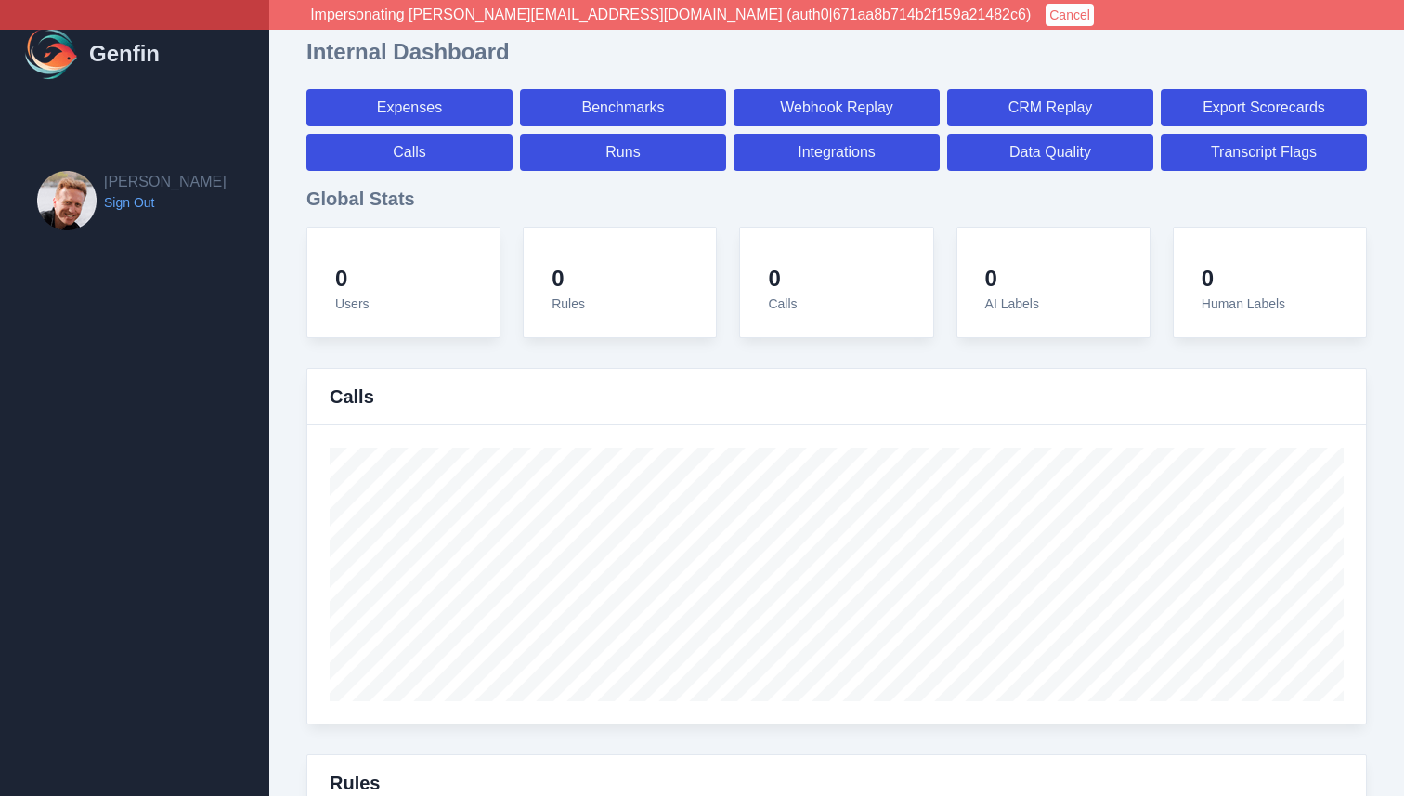
select select "7"
select select "paid"
select select "7"
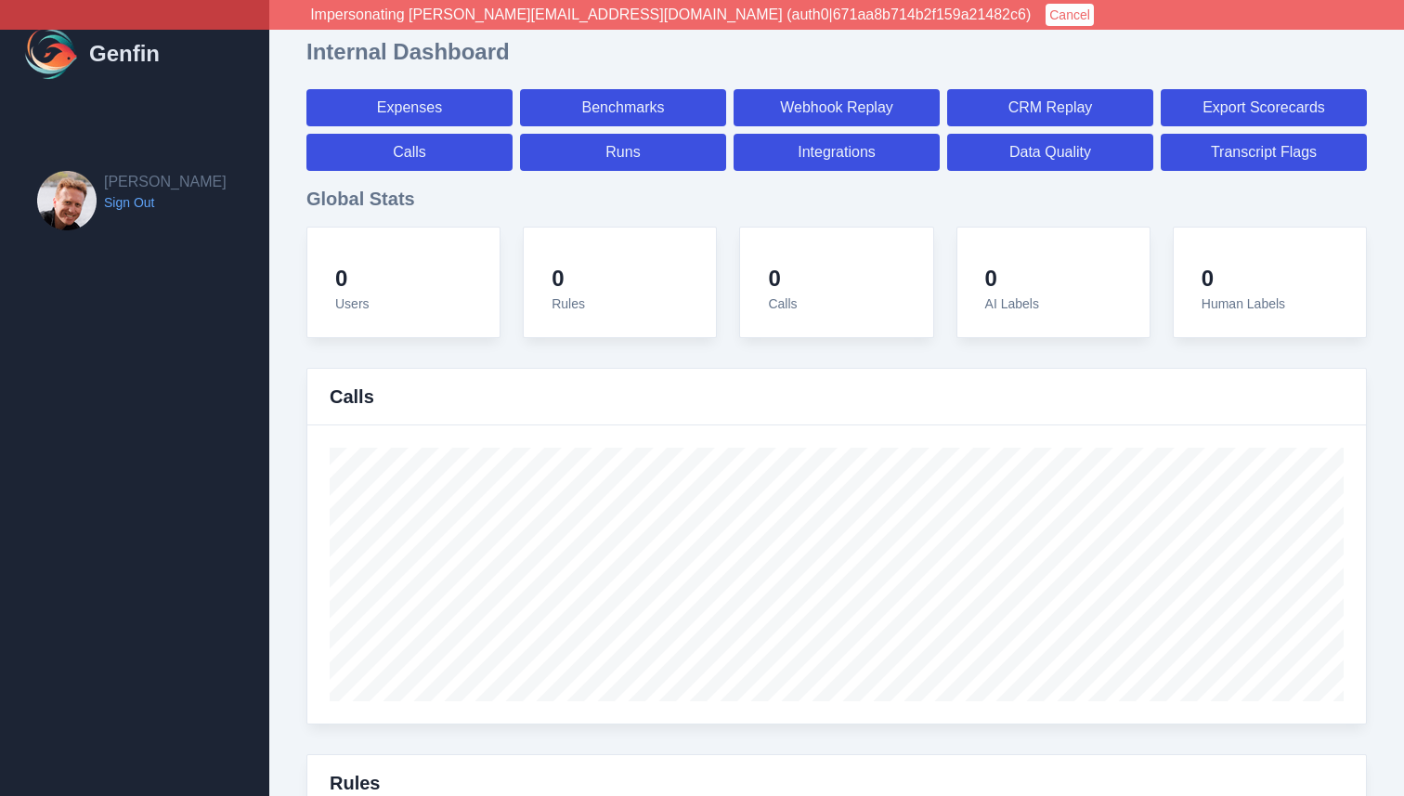
select select "7"
select select "paid"
select select "7"
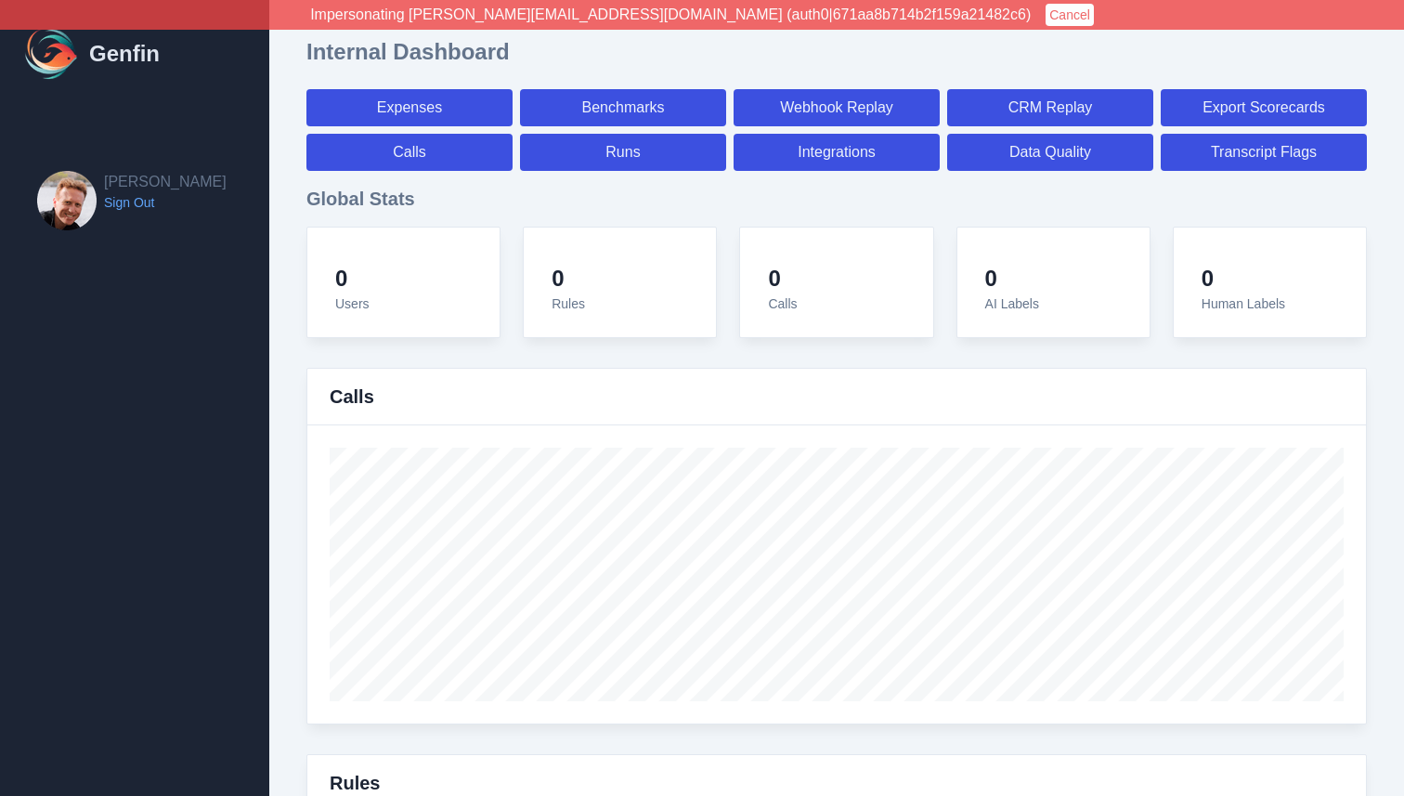
select select "7"
select select "paid"
select select "7"
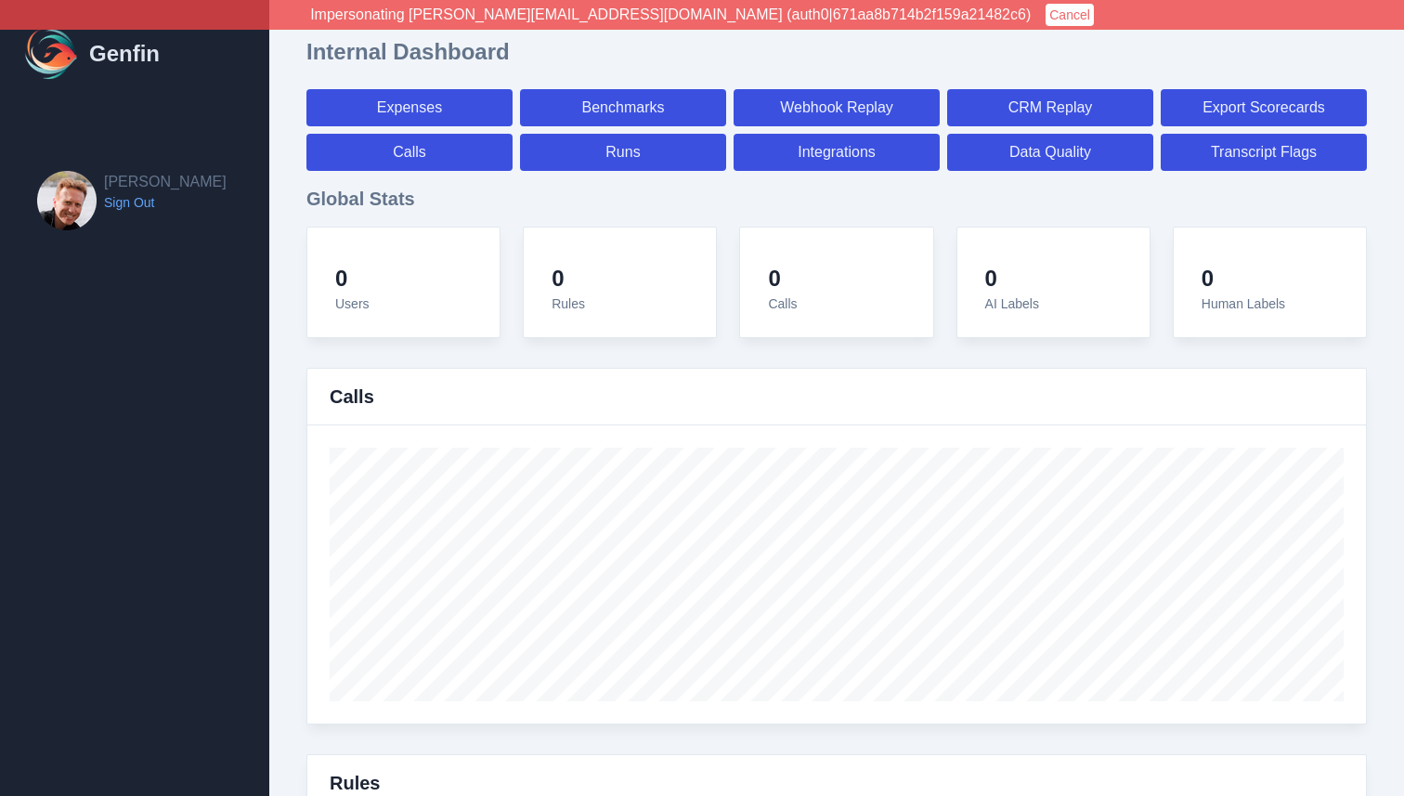
select select "7"
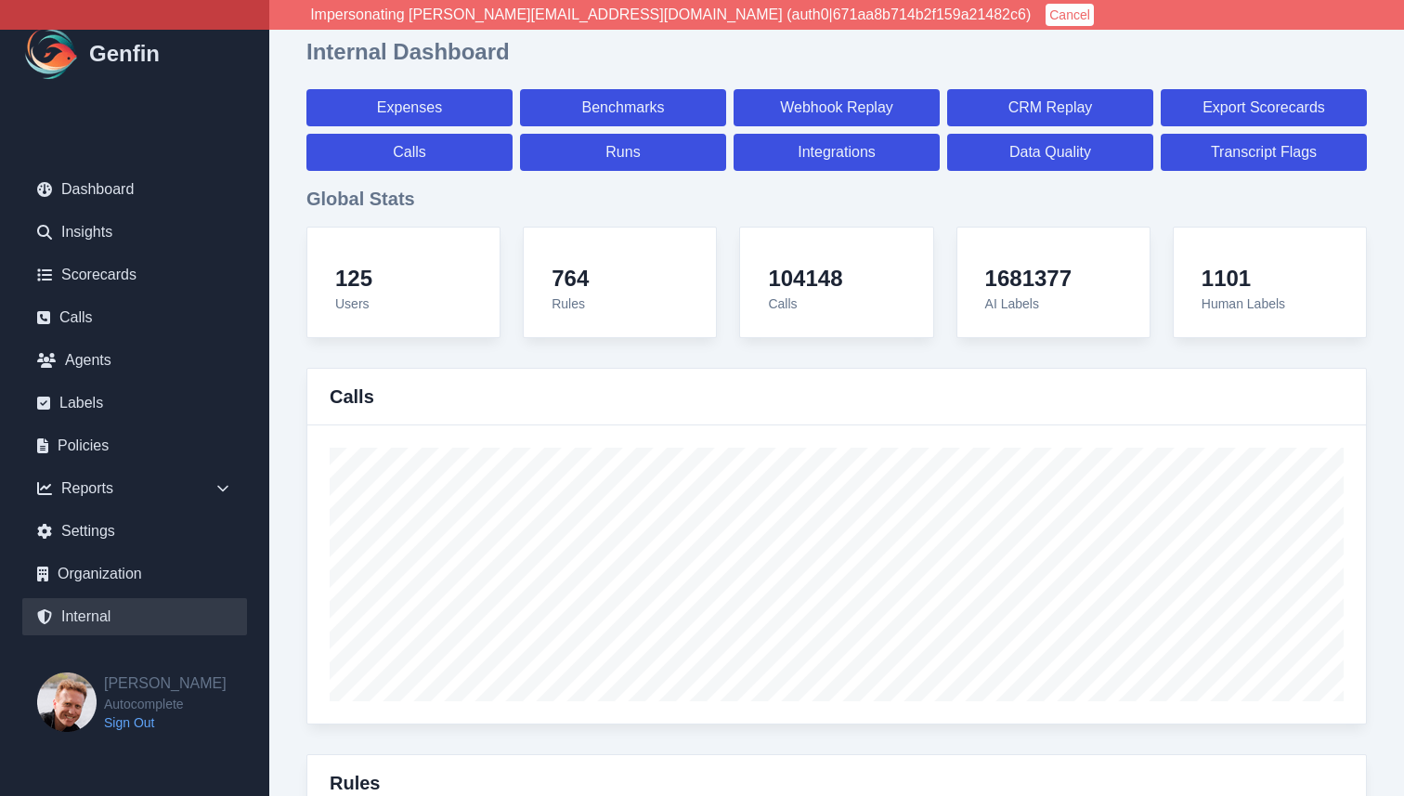
click at [423, 159] on link "Calls" at bounding box center [409, 152] width 206 height 37
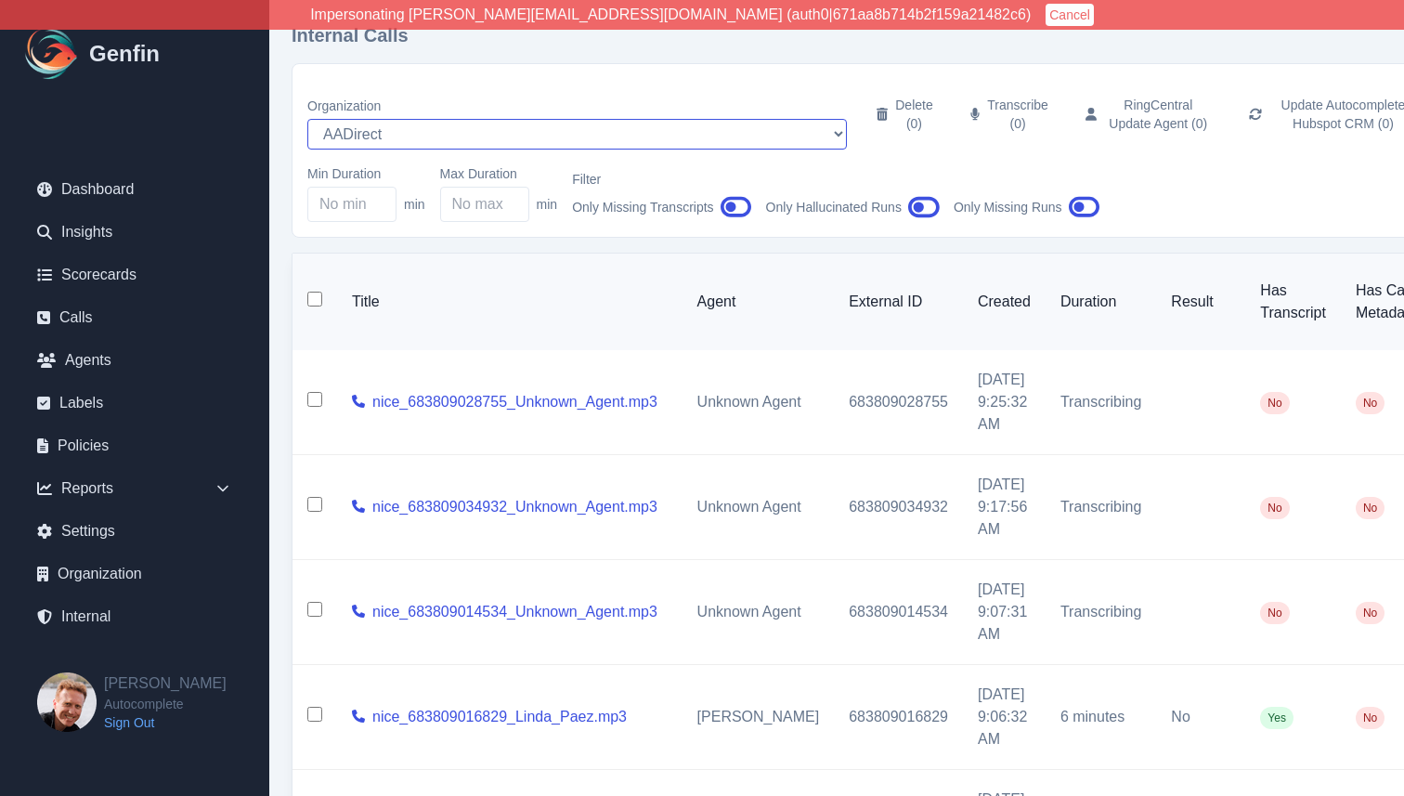
click at [411, 120] on select "AADirect Aainsco.com Aainsco.com Aainsco.com alec+america@system2.fitness alec+…" at bounding box center [576, 134] width 539 height 31
click at [307, 119] on select "AADirect Aainsco.com Aainsco.com Aainsco.com alec+america@system2.fitness alec+…" at bounding box center [576, 134] width 539 height 31
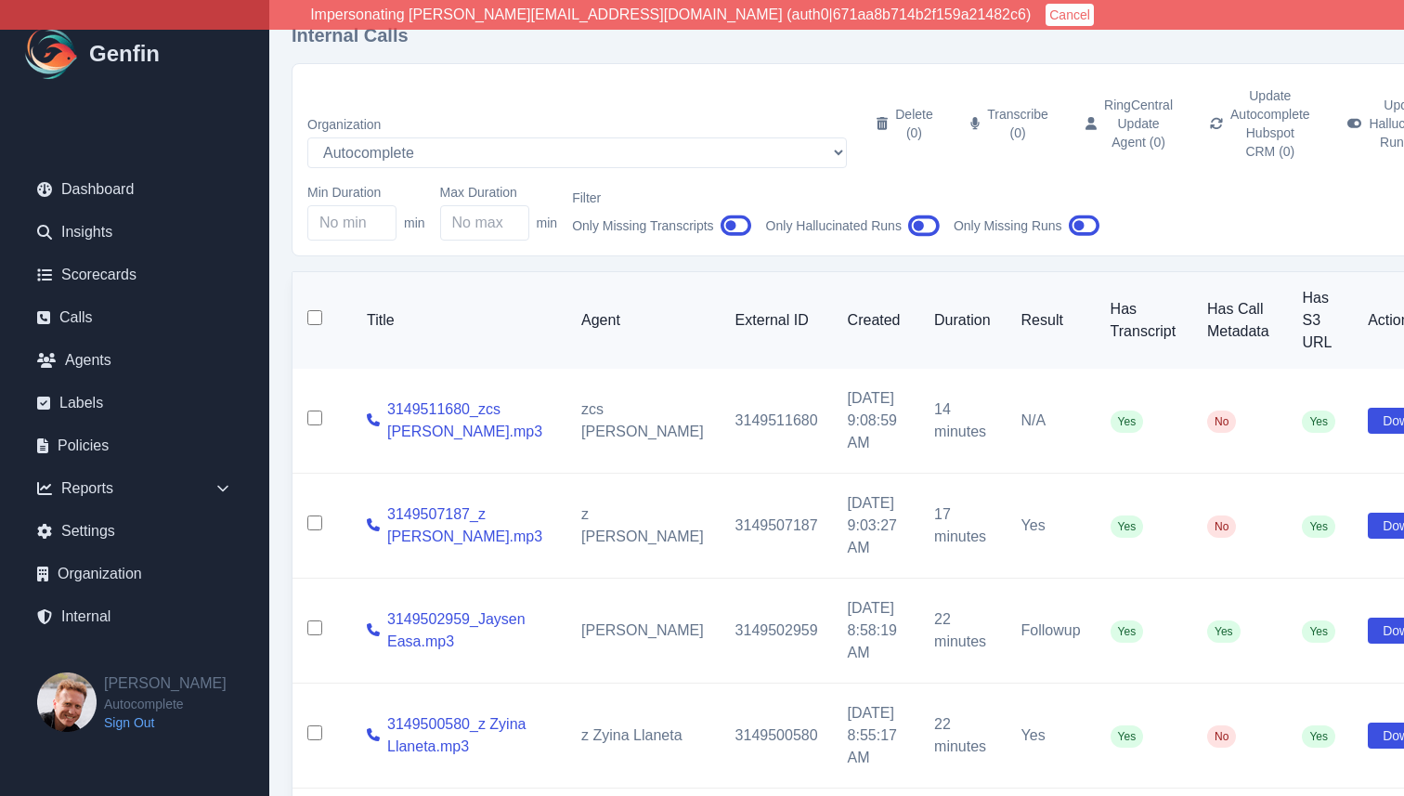
click at [285, 364] on div "Internal Calls Organization AADirect Aainsco.com Aainsco.com Aainsco.com alec+a…" at bounding box center [881, 771] width 1224 height 1543
click at [395, 137] on select "AADirect Aainsco.com Aainsco.com Aainsco.com alec+america@system2.fitness alec+…" at bounding box center [576, 152] width 539 height 31
select select "51"
click at [307, 137] on select "AADirect Aainsco.com Aainsco.com Aainsco.com alec+america@system2.fitness alec+…" at bounding box center [576, 152] width 539 height 31
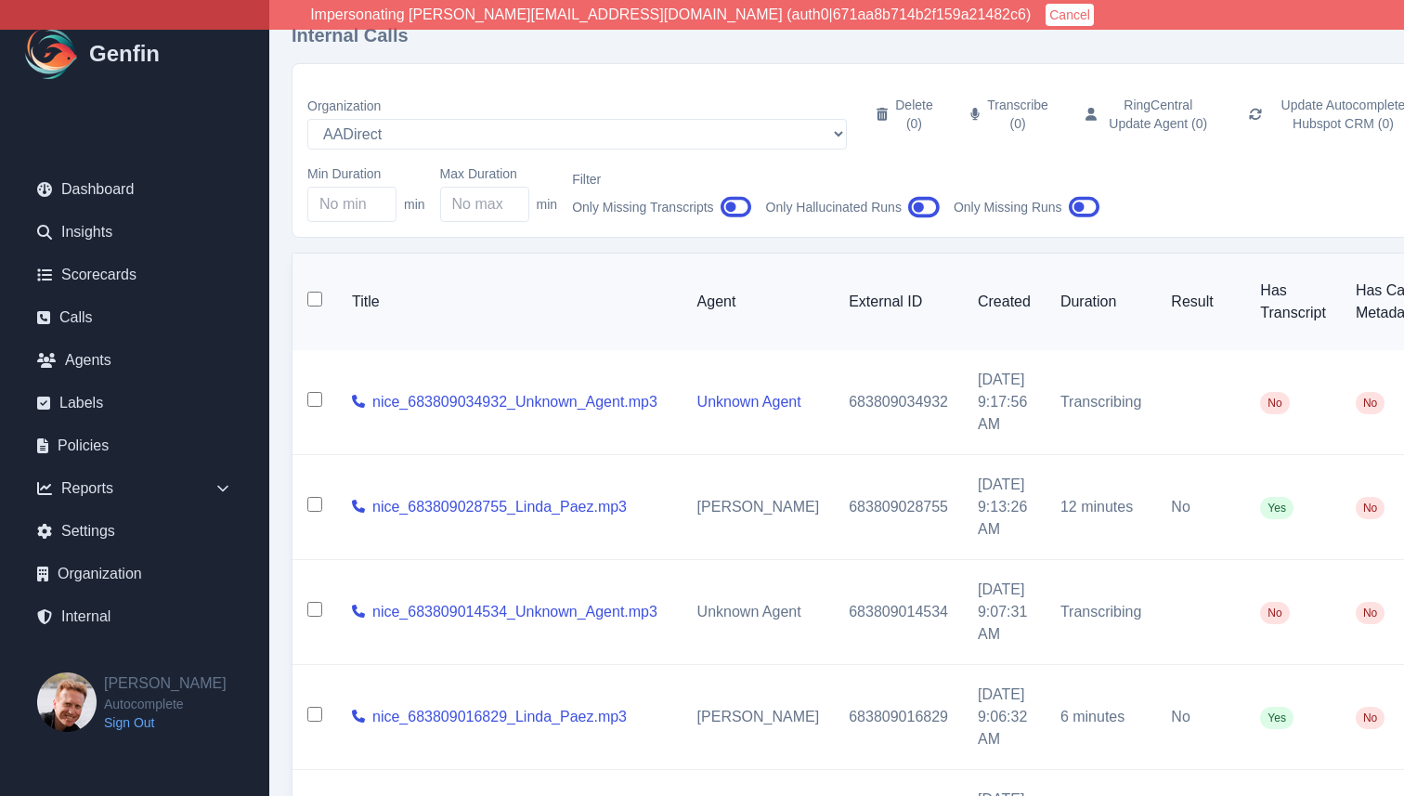
click at [714, 394] on link "Unknown Agent" at bounding box center [749, 402] width 104 height 16
click at [285, 404] on div "Internal Calls Organization AADirect Aainsco.com Aainsco.com Aainsco.com alec+a…" at bounding box center [952, 762] width 1366 height 1525
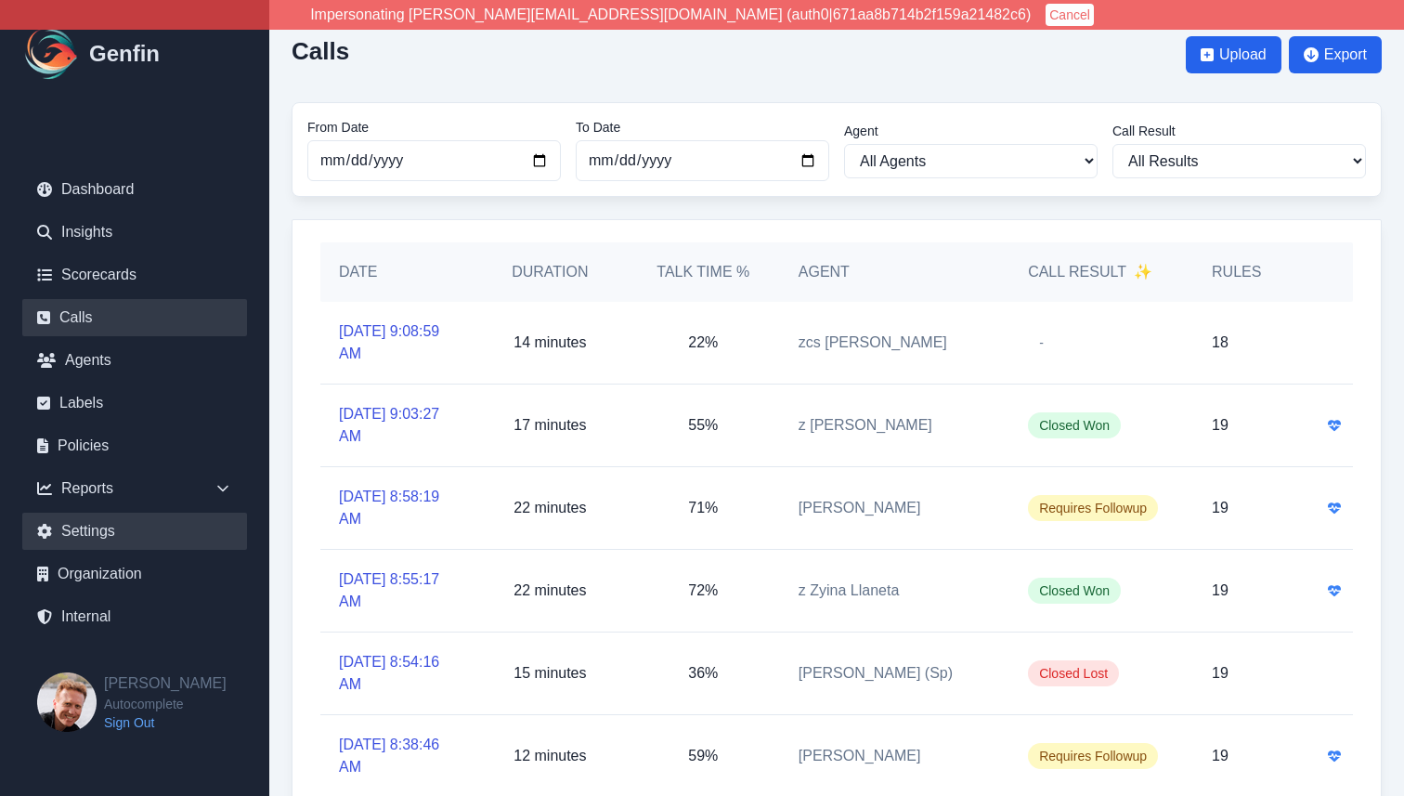
click at [104, 536] on link "Settings" at bounding box center [134, 531] width 225 height 37
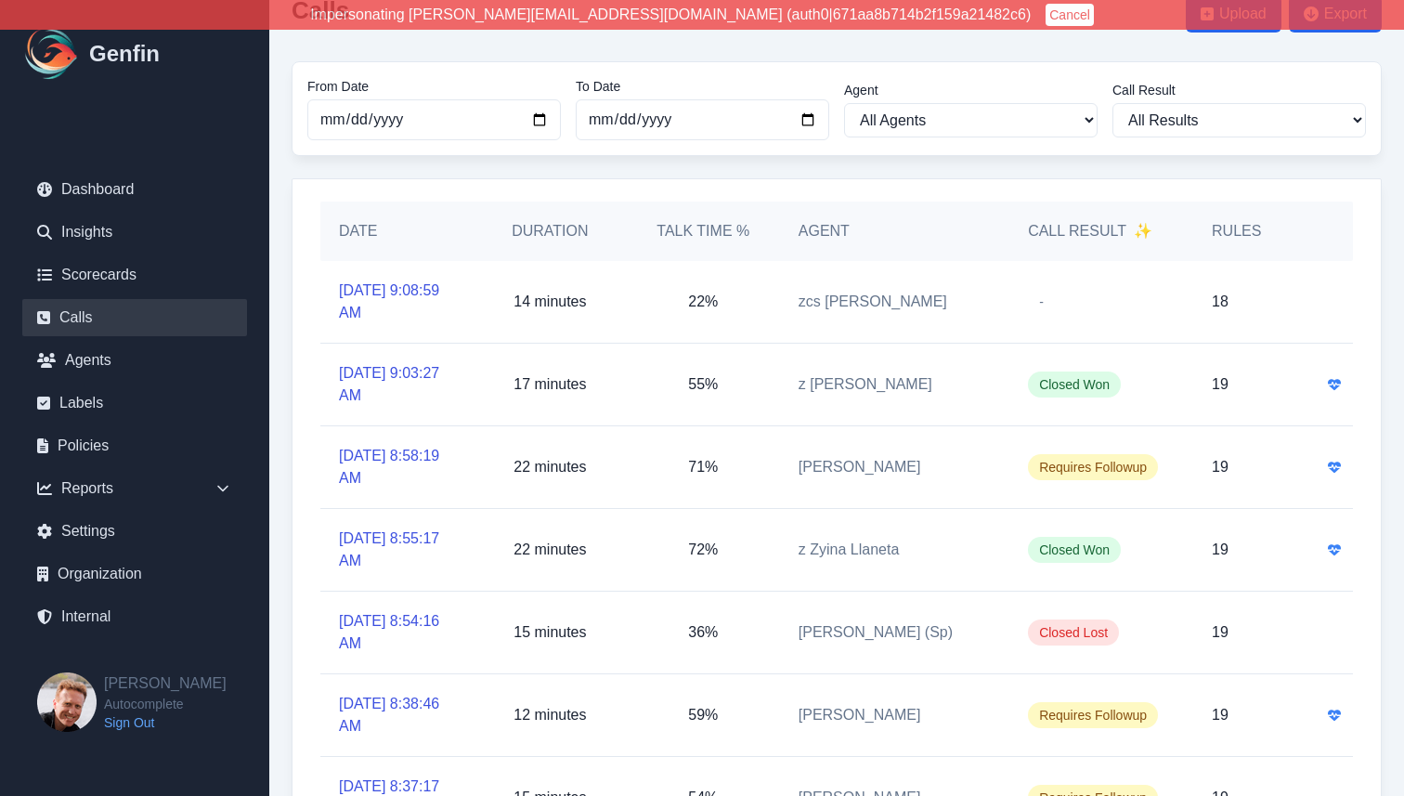
scroll to position [48, 0]
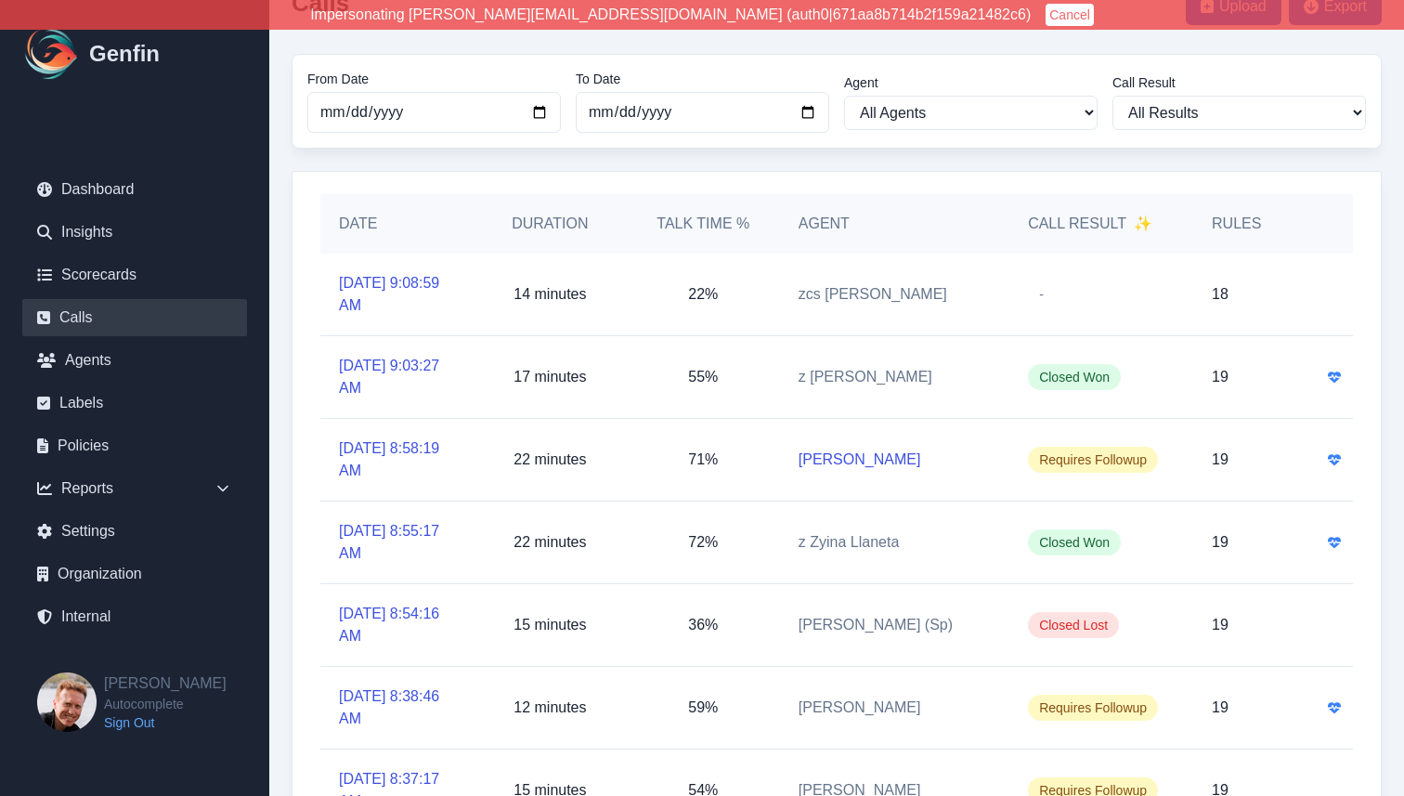
click at [837, 461] on link "Jaysen Easa" at bounding box center [860, 459] width 123 height 22
click at [851, 632] on link "Jose Gomez (Sp)" at bounding box center [876, 625] width 154 height 22
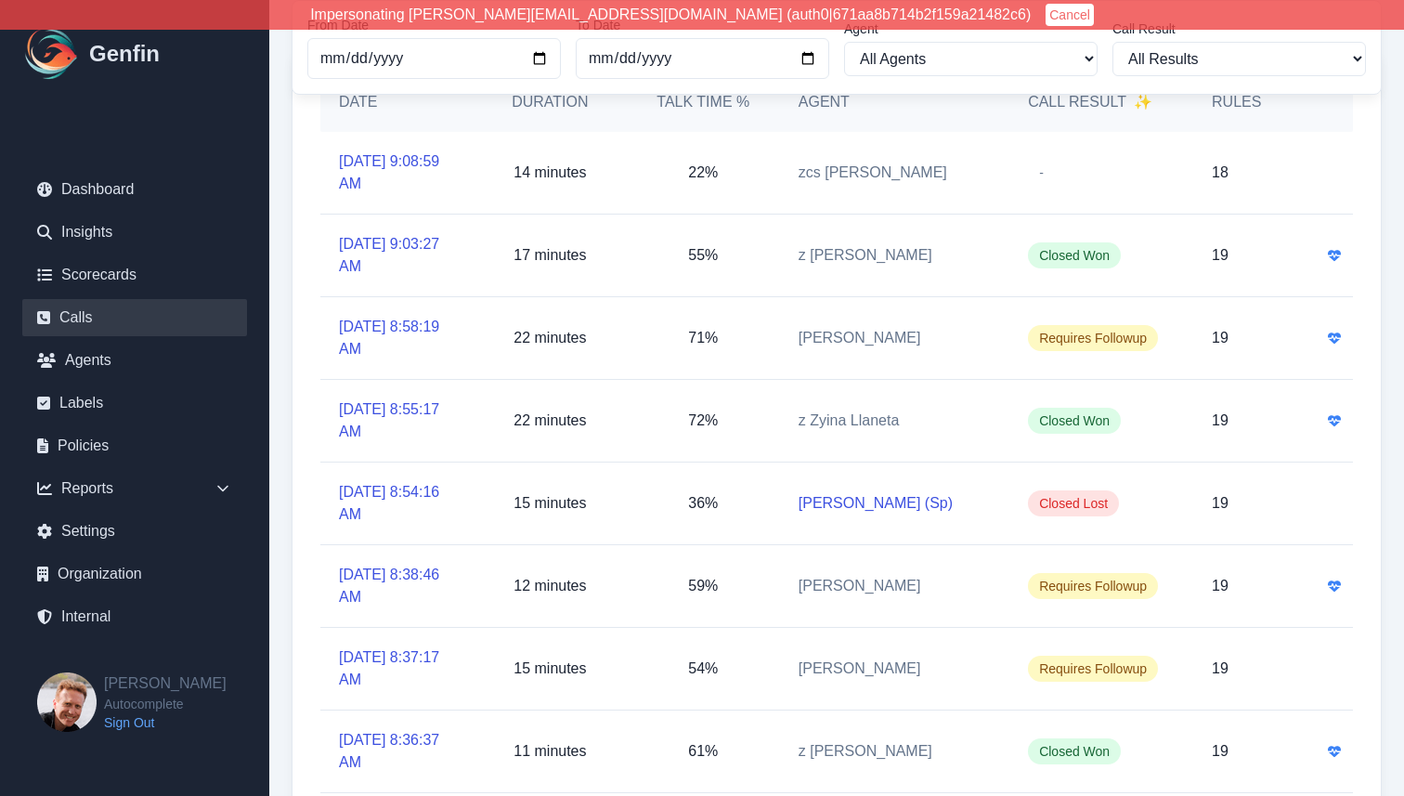
scroll to position [423, 0]
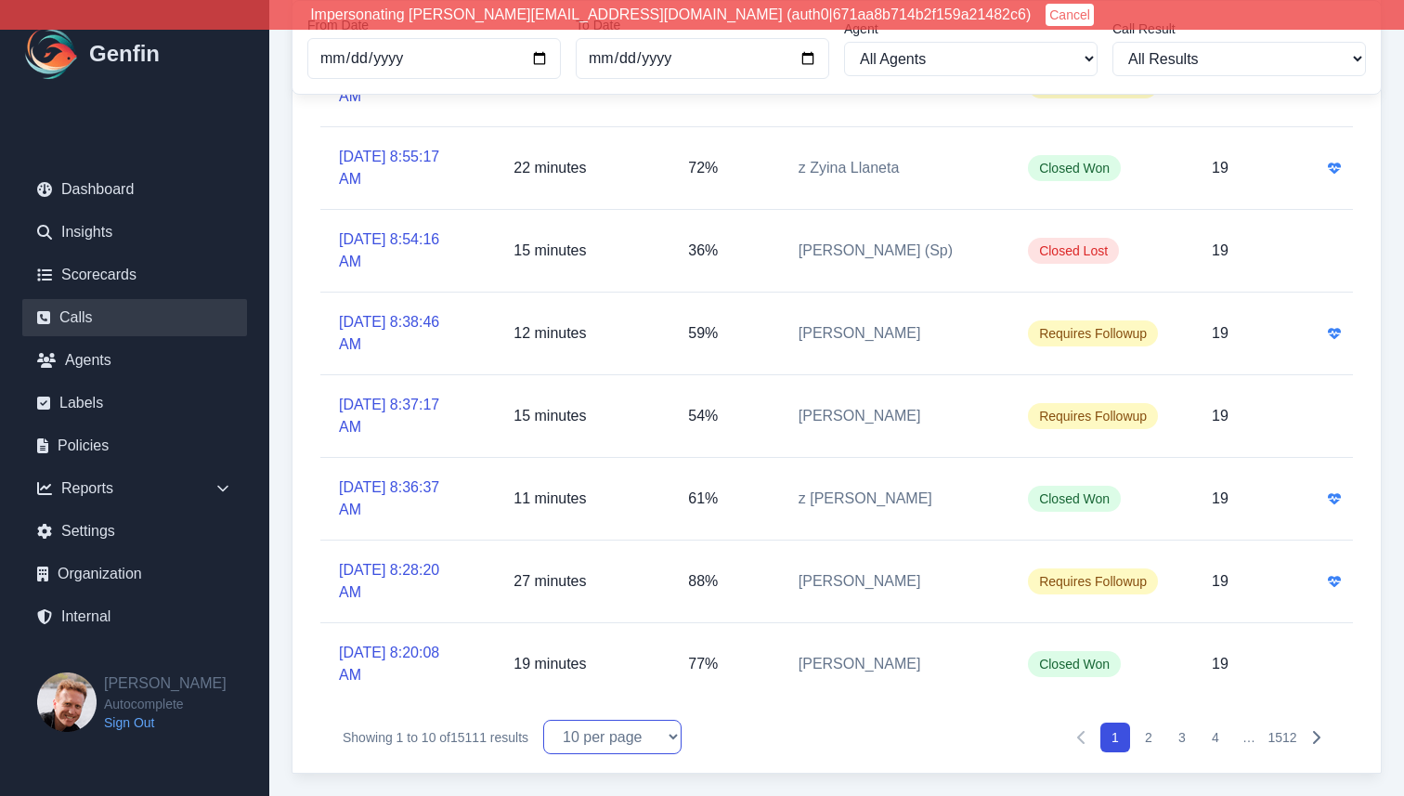
click at [610, 734] on select "10 per page 25 per page 50 per page 100 per page" at bounding box center [612, 737] width 138 height 34
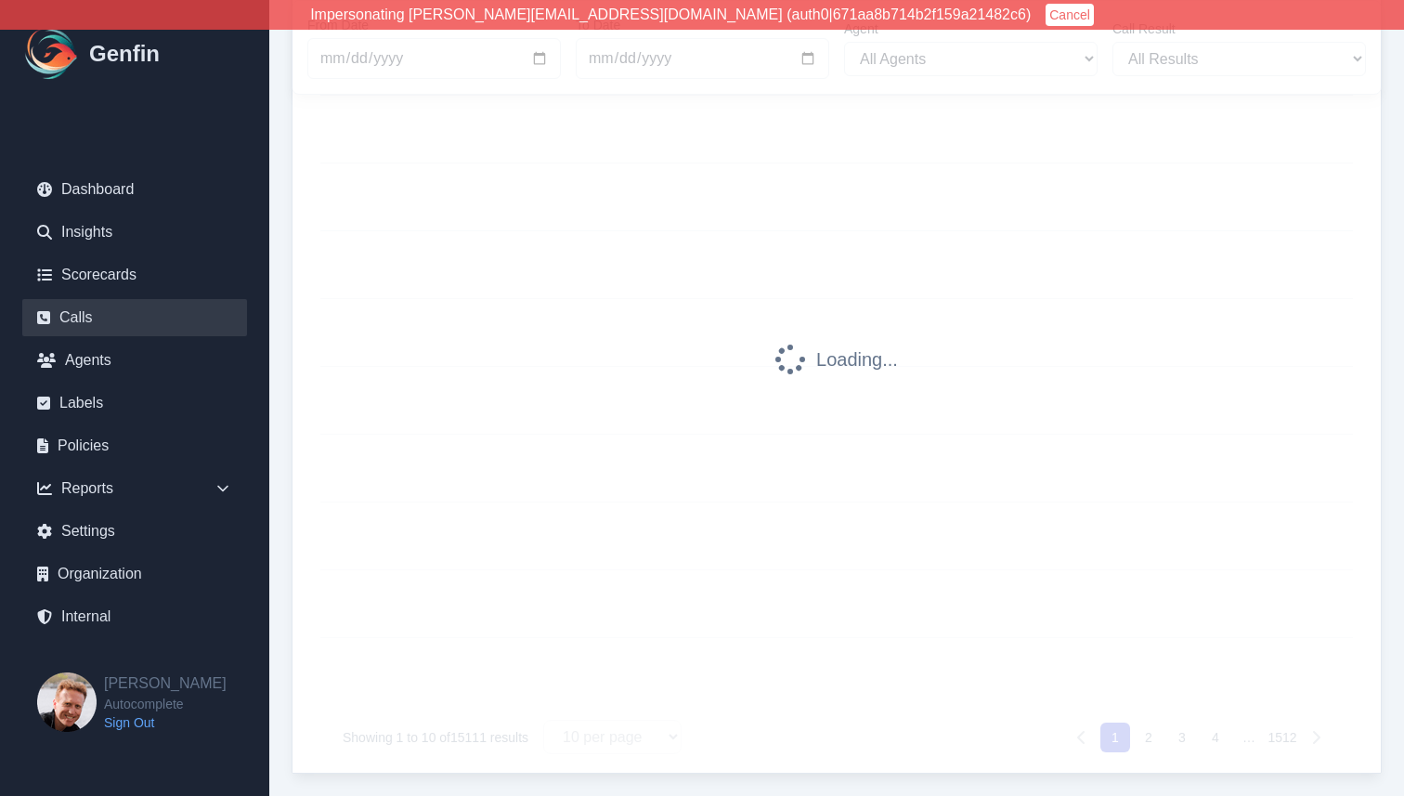
scroll to position [275, 0]
click at [280, 630] on div "Calls Upload Export From Date 2025-08-01 To Date 2025-09-27 Agent All Agents Ad…" at bounding box center [836, 261] width 1135 height 1070
select select "50"
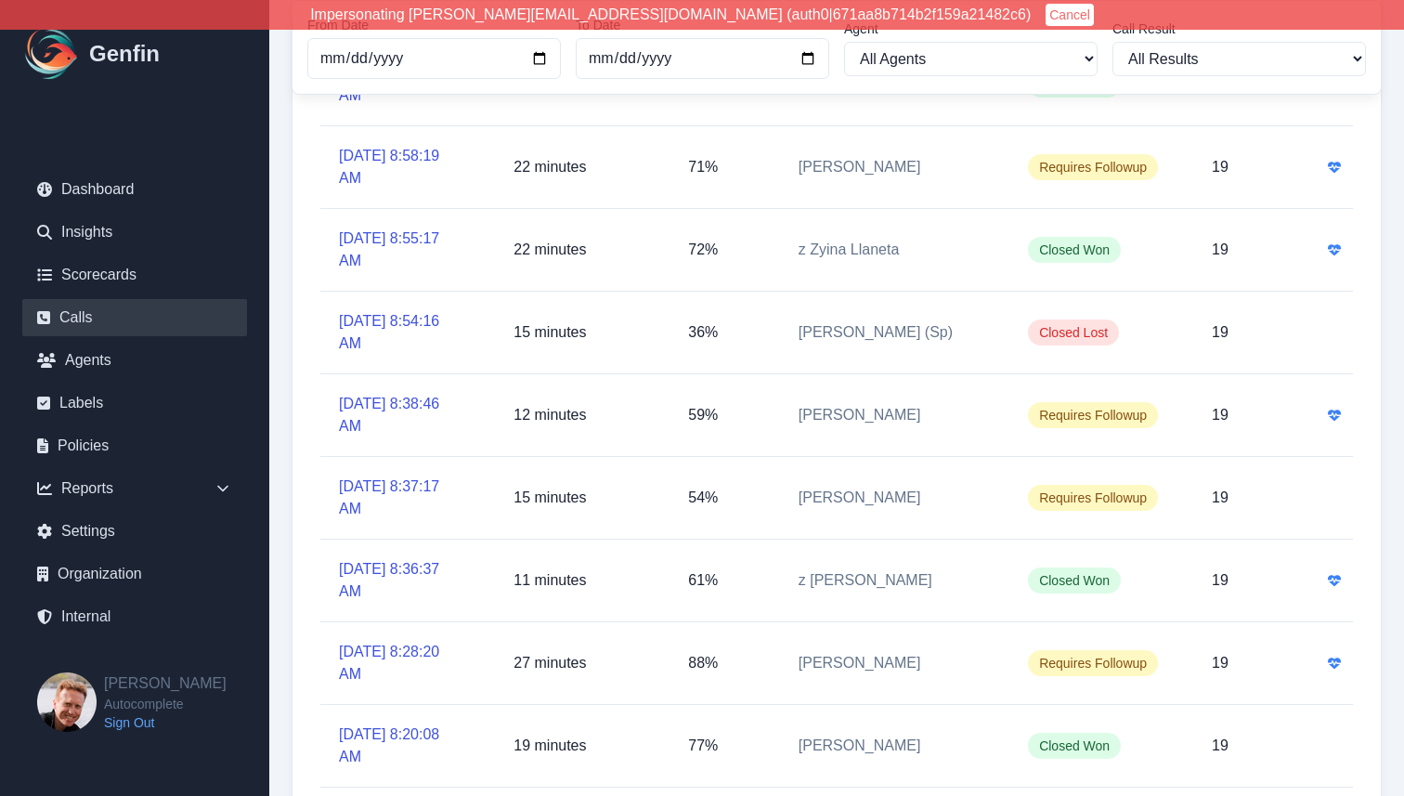
scroll to position [0, 0]
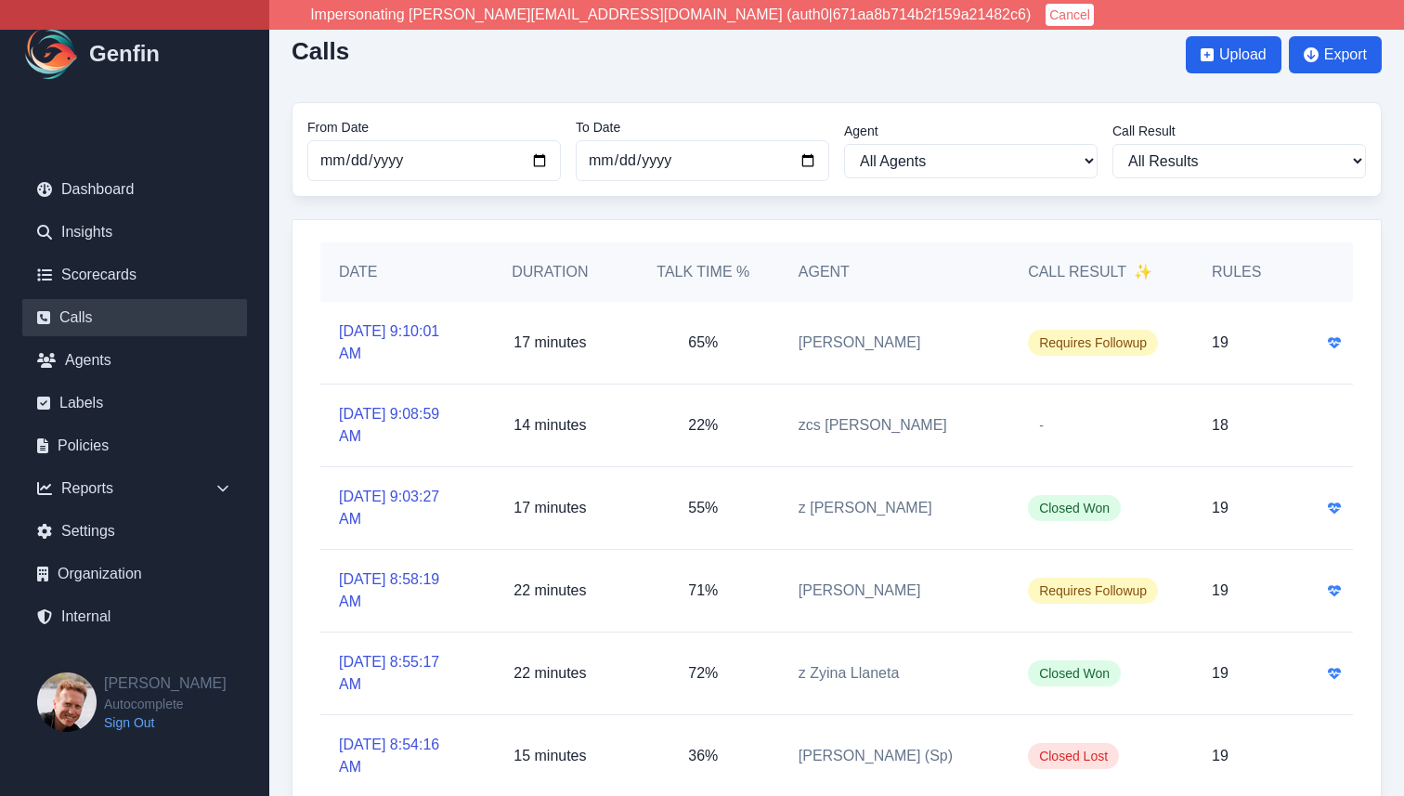
click at [852, 341] on link "[PERSON_NAME]" at bounding box center [860, 342] width 123 height 22
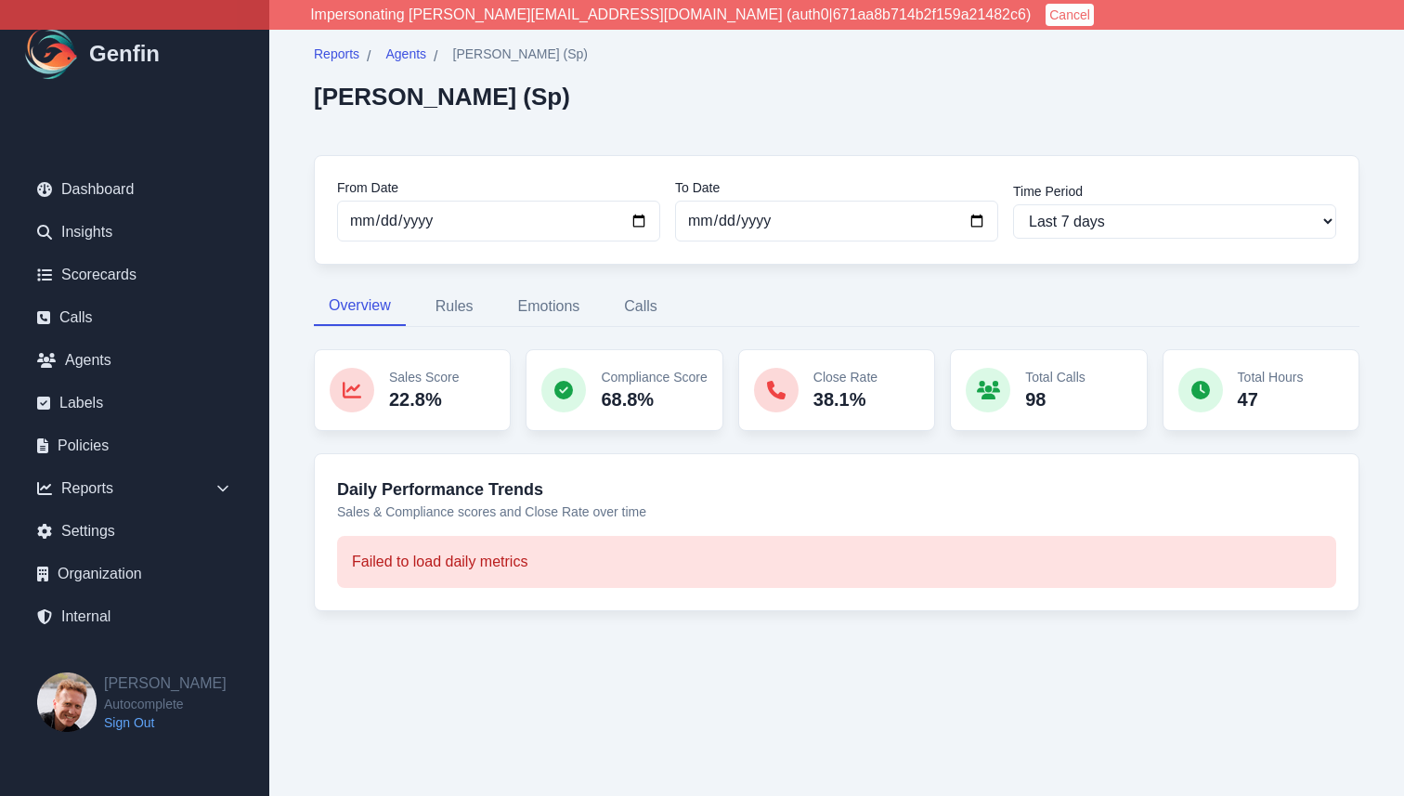
click at [287, 327] on div "Reports / Agents / [PERSON_NAME] (Sp) [PERSON_NAME] (Sp) From Date [DATE] To Da…" at bounding box center [836, 339] width 1135 height 678
